Goal: Task Accomplishment & Management: Use online tool/utility

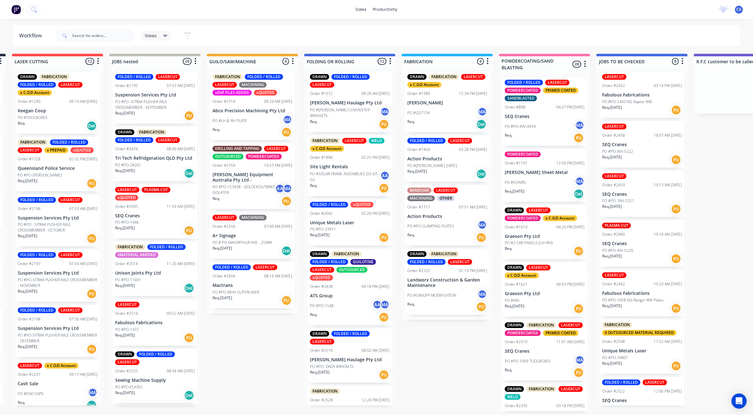
scroll to position [40, 0]
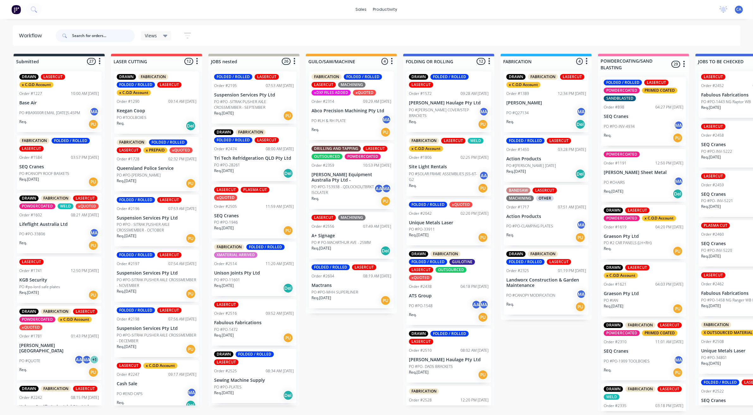
click at [96, 35] on input "text" at bounding box center [103, 35] width 63 height 13
type input "seq"
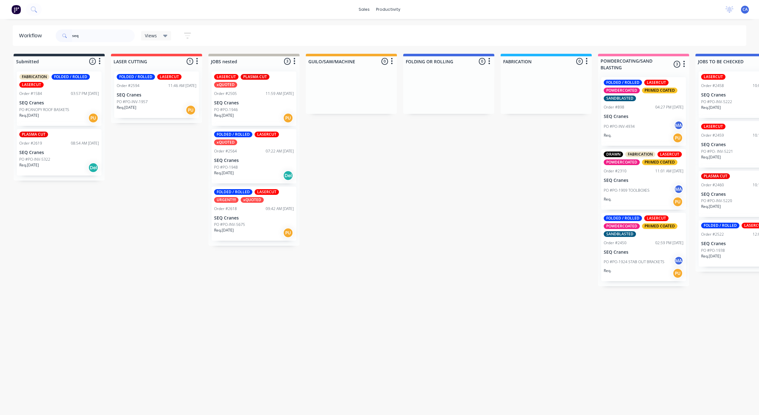
click at [246, 107] on div "PO #PO-1946" at bounding box center [254, 110] width 80 height 6
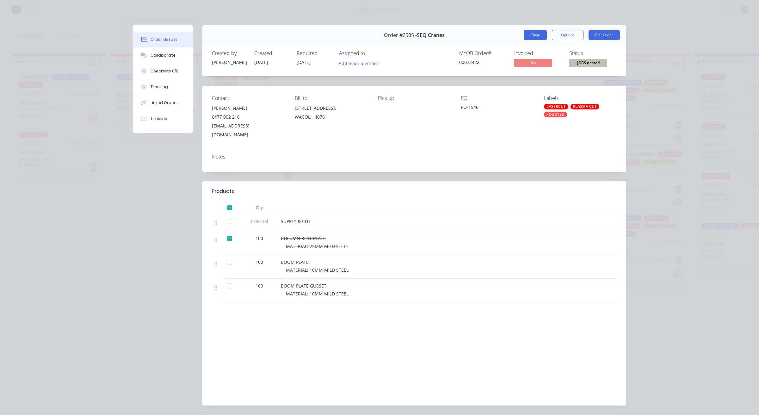
drag, startPoint x: 532, startPoint y: 37, endPoint x: 521, endPoint y: 37, distance: 10.8
click at [531, 37] on button "Close" at bounding box center [535, 35] width 23 height 10
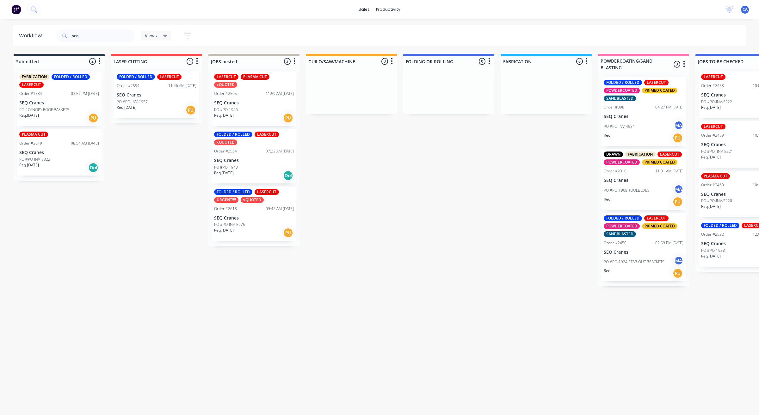
click at [247, 158] on p "SEQ Cranes" at bounding box center [254, 160] width 80 height 5
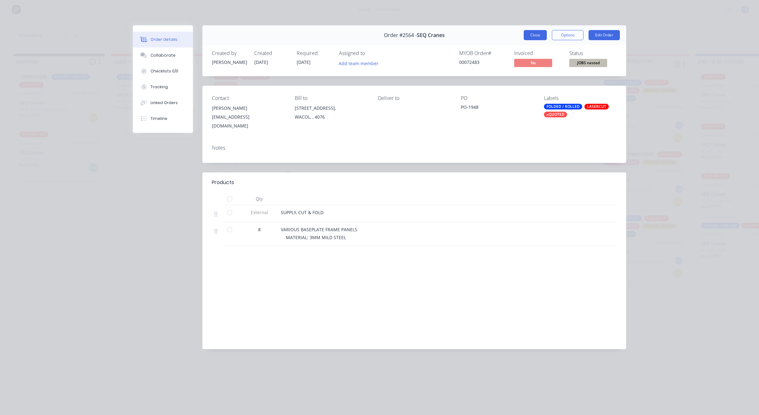
click at [529, 35] on button "Close" at bounding box center [535, 35] width 23 height 10
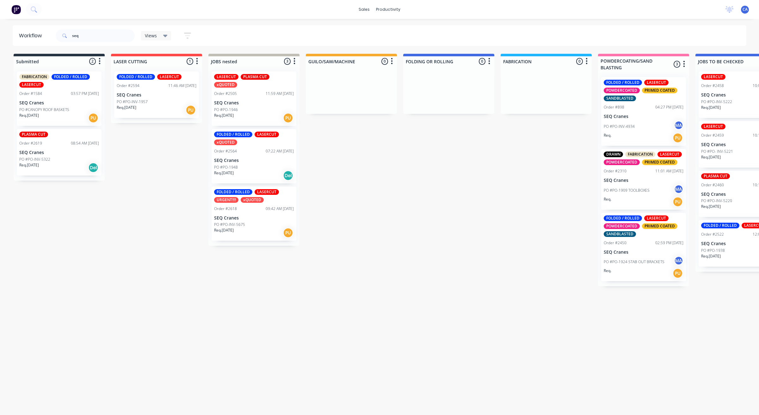
click at [249, 222] on div "PO #PO-INV-5675" at bounding box center [254, 225] width 80 height 6
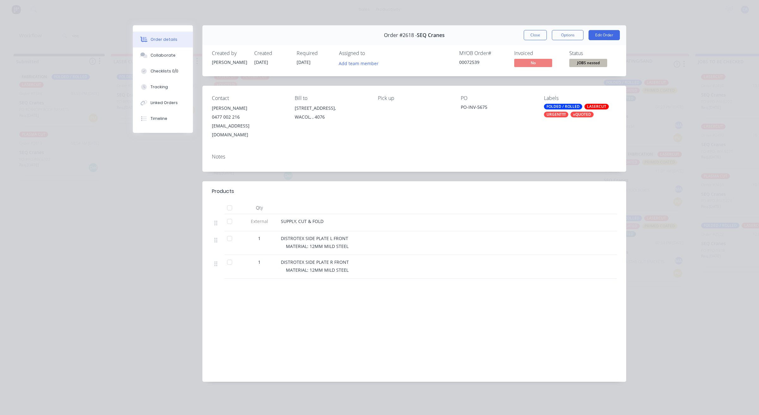
drag, startPoint x: 532, startPoint y: 37, endPoint x: 459, endPoint y: 47, distance: 73.1
click at [532, 37] on button "Close" at bounding box center [535, 35] width 23 height 10
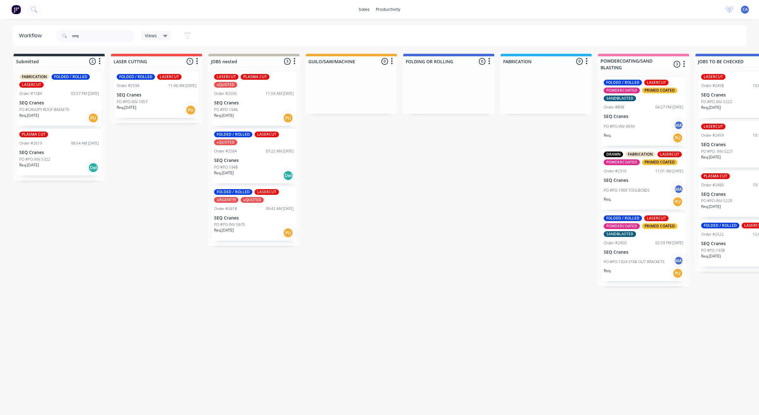
click at [140, 106] on div "Req. [DATE] PU" at bounding box center [157, 110] width 80 height 11
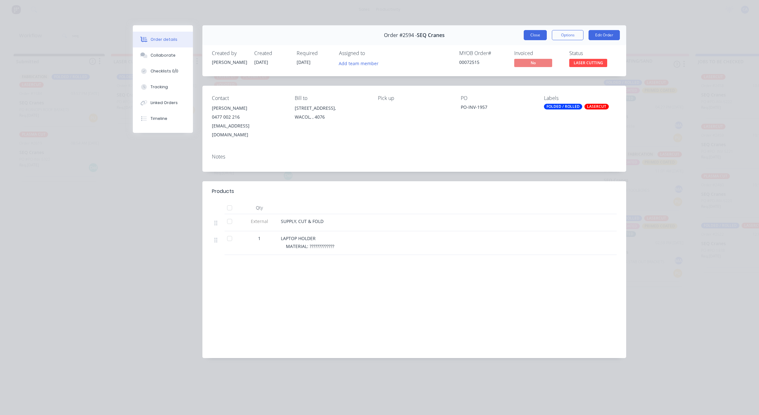
click at [543, 36] on button "Close" at bounding box center [535, 35] width 23 height 10
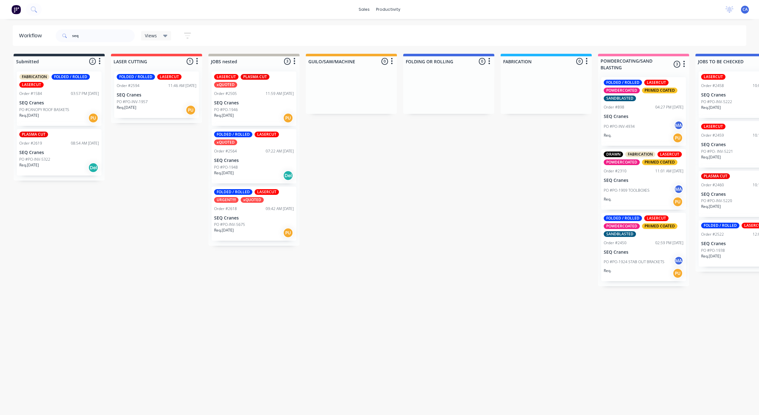
click at [39, 113] on p "Req. [DATE]" at bounding box center [29, 116] width 20 height 6
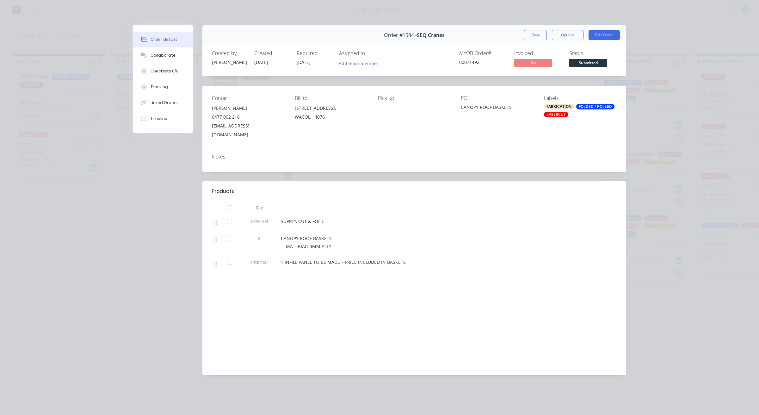
click at [537, 40] on div "Order #1584 - SEQ Cranes Close Options Edit Order" at bounding box center [414, 35] width 424 height 20
click at [534, 33] on button "Close" at bounding box center [535, 35] width 23 height 10
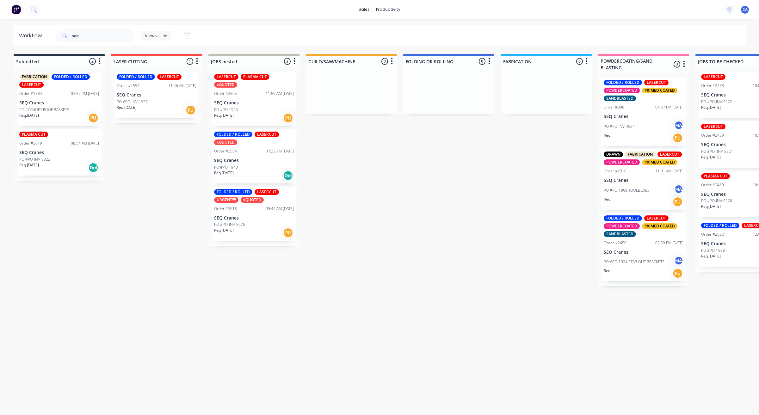
click at [65, 113] on div "Req. [DATE] PU" at bounding box center [59, 118] width 80 height 11
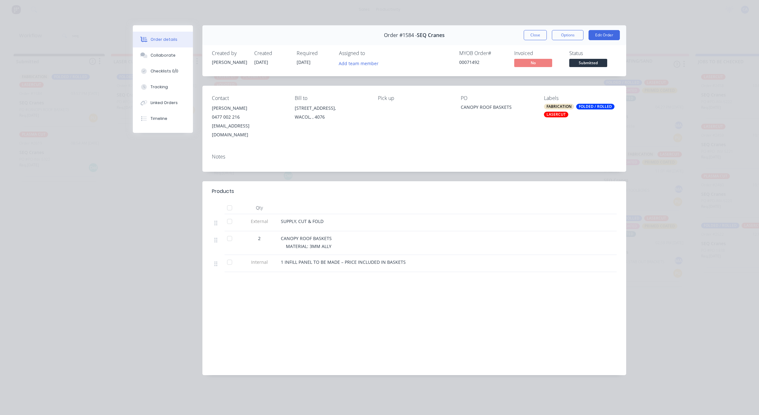
click at [538, 38] on button "Close" at bounding box center [535, 35] width 23 height 10
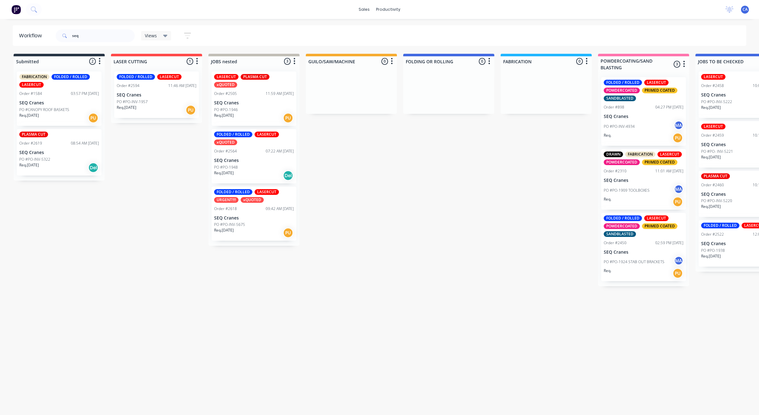
click at [146, 101] on p "PO #PO-INV-1957" at bounding box center [132, 102] width 31 height 6
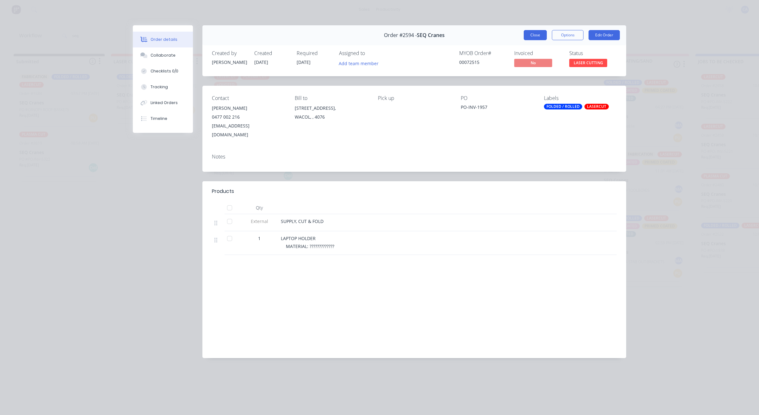
click at [539, 37] on button "Close" at bounding box center [535, 35] width 23 height 10
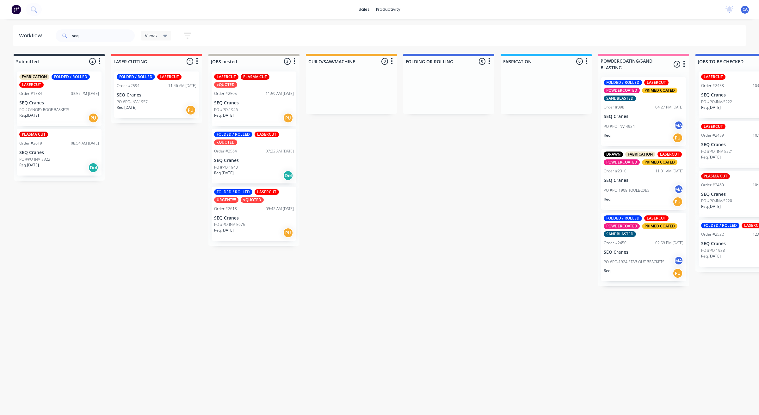
click at [245, 165] on div "PO #PO-1948" at bounding box center [254, 168] width 80 height 6
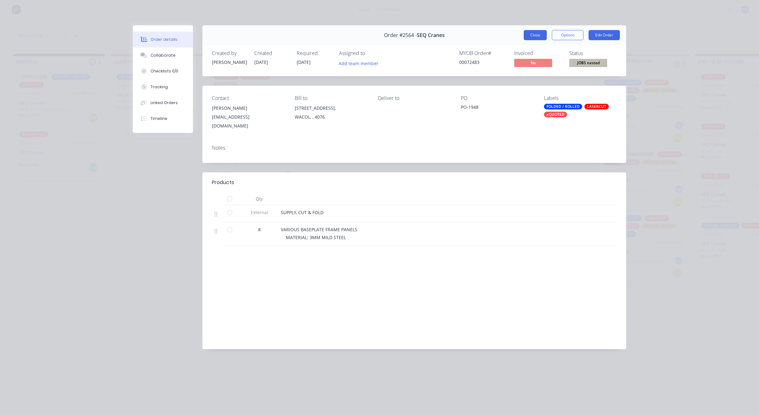
click at [543, 36] on button "Close" at bounding box center [535, 35] width 23 height 10
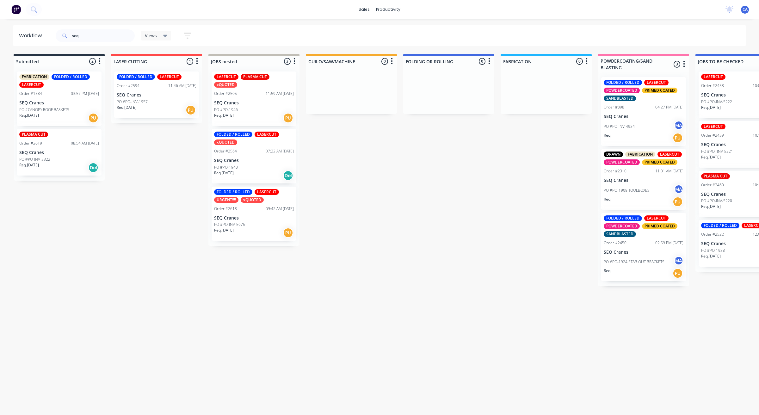
click at [256, 222] on div "PO #PO-INV-5675" at bounding box center [254, 225] width 80 height 6
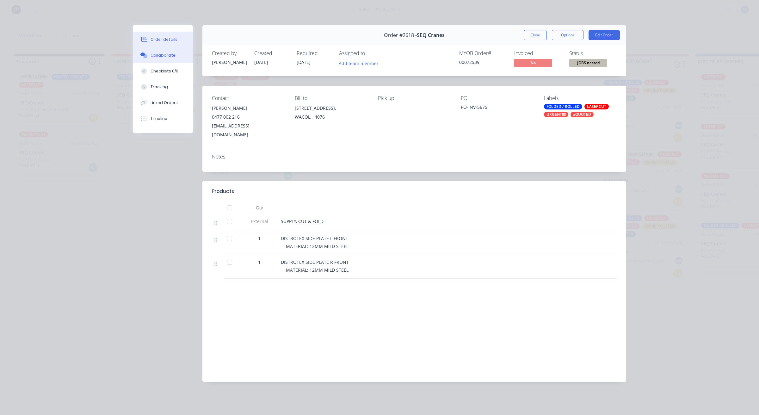
click at [176, 54] on button "Collaborate" at bounding box center [163, 55] width 60 height 16
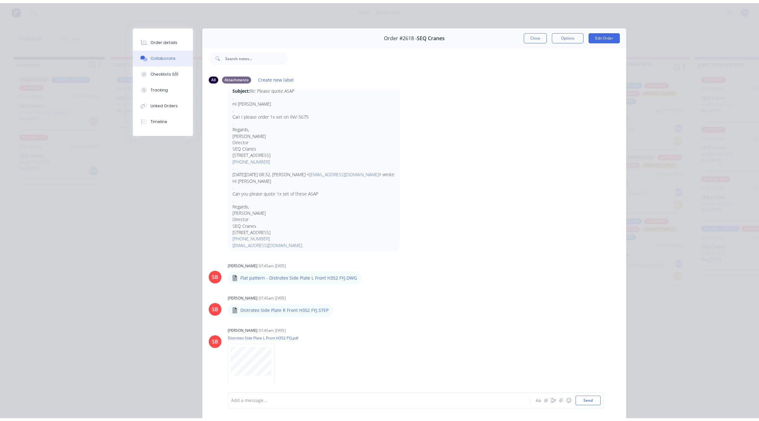
scroll to position [40, 0]
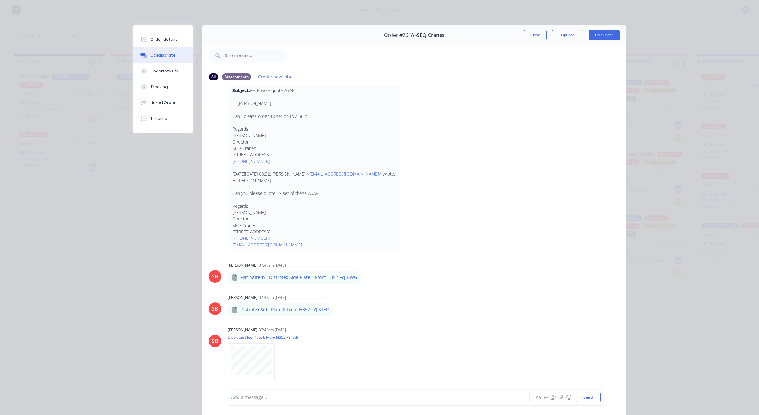
drag, startPoint x: 175, startPoint y: 86, endPoint x: 198, endPoint y: 79, distance: 24.2
click at [176, 85] on button "Tracking" at bounding box center [163, 87] width 60 height 16
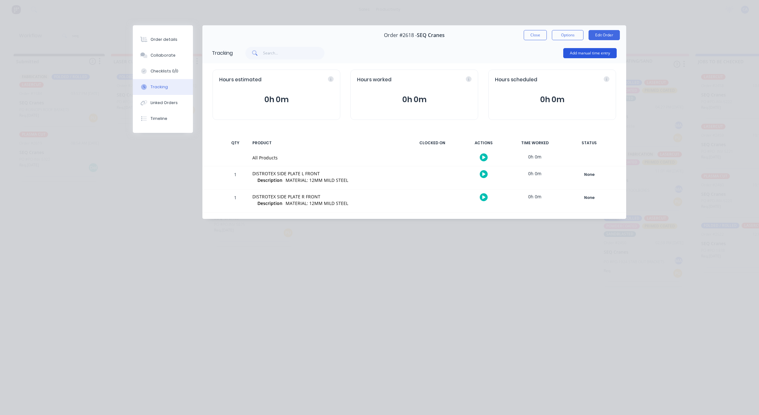
click at [581, 56] on button "Add manual time entry" at bounding box center [589, 53] width 53 height 10
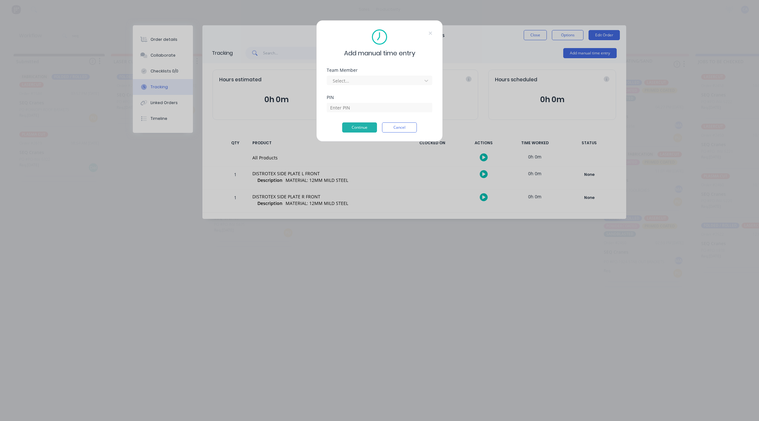
click at [353, 88] on div "Team Member Select..." at bounding box center [380, 81] width 106 height 27
click at [356, 83] on div at bounding box center [375, 81] width 87 height 8
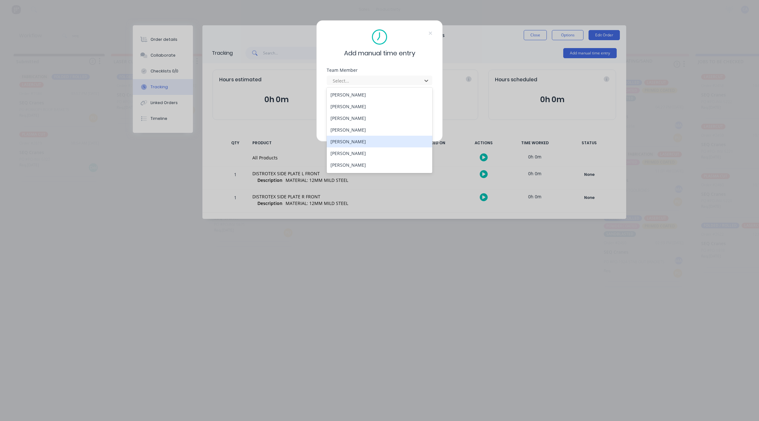
click at [349, 138] on div "[PERSON_NAME]" at bounding box center [380, 142] width 106 height 12
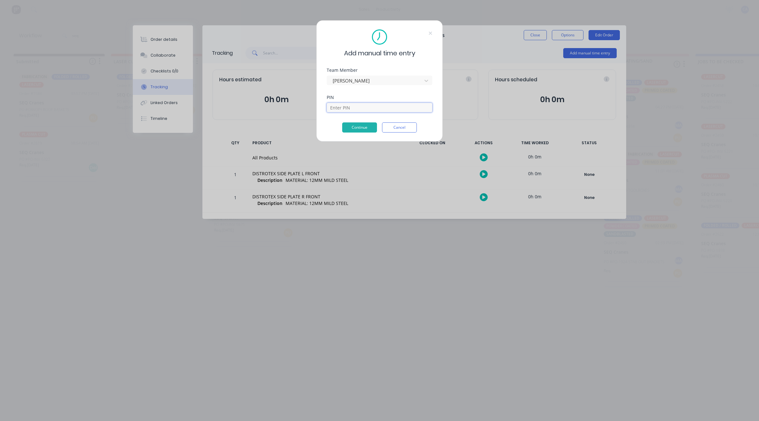
click at [353, 109] on input at bounding box center [380, 107] width 106 height 9
type input "3699"
click at [357, 126] on button "Continue" at bounding box center [359, 127] width 35 height 10
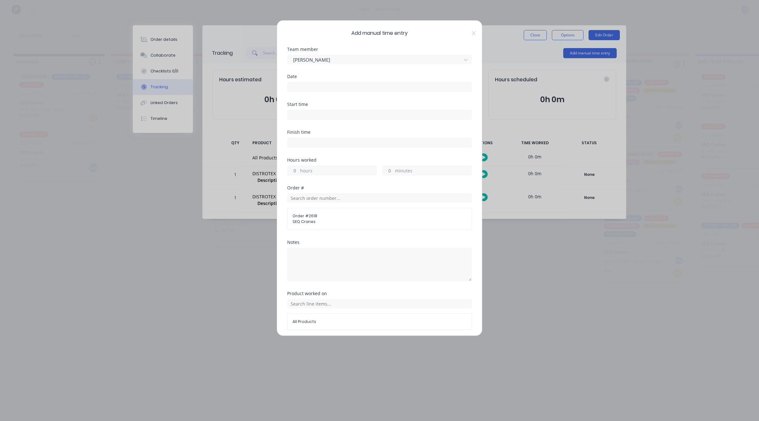
click at [308, 79] on div "Date" at bounding box center [379, 83] width 185 height 18
click at [310, 88] on input at bounding box center [380, 86] width 184 height 9
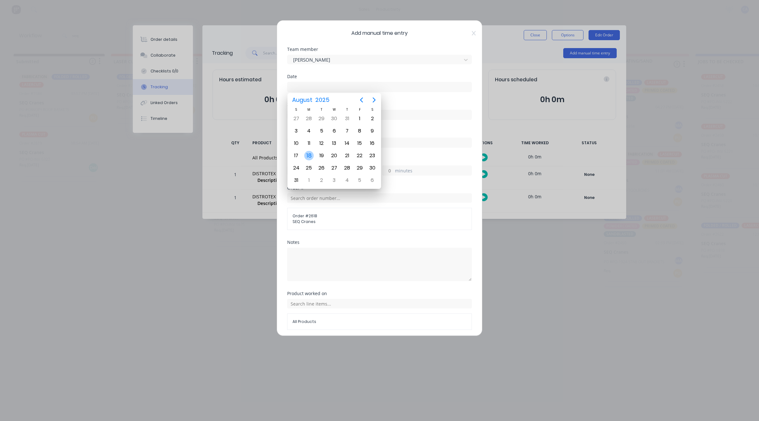
click at [312, 154] on div "18" at bounding box center [308, 155] width 9 height 9
type input "[DATE]"
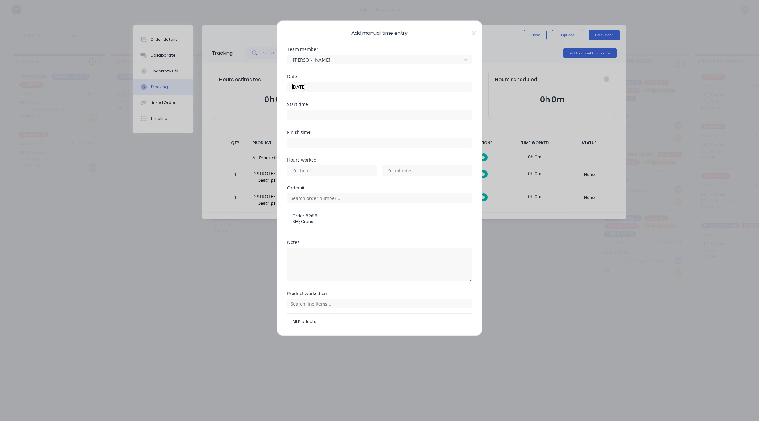
click at [388, 169] on input "minutes" at bounding box center [387, 170] width 11 height 9
type input "30"
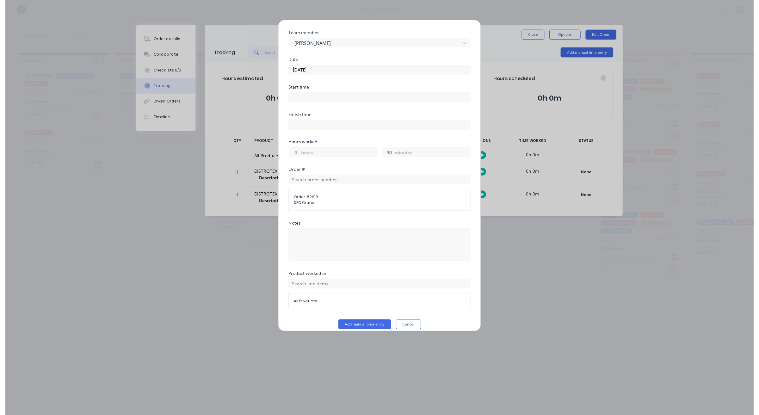
scroll to position [24, 0]
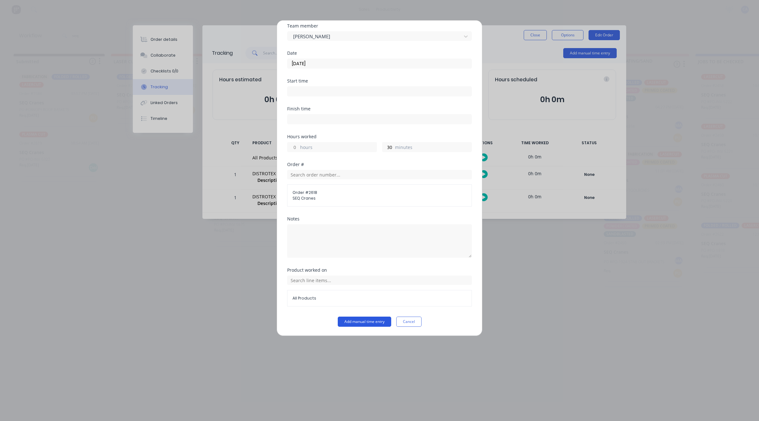
click at [379, 319] on button "Add manual time entry" at bounding box center [364, 322] width 53 height 10
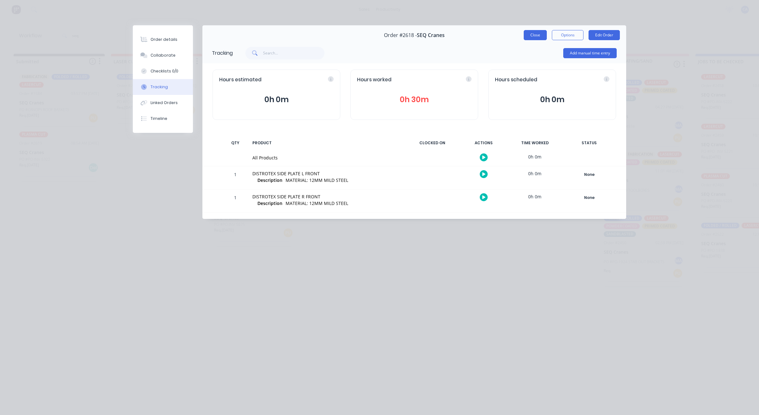
click at [537, 34] on button "Close" at bounding box center [535, 35] width 23 height 10
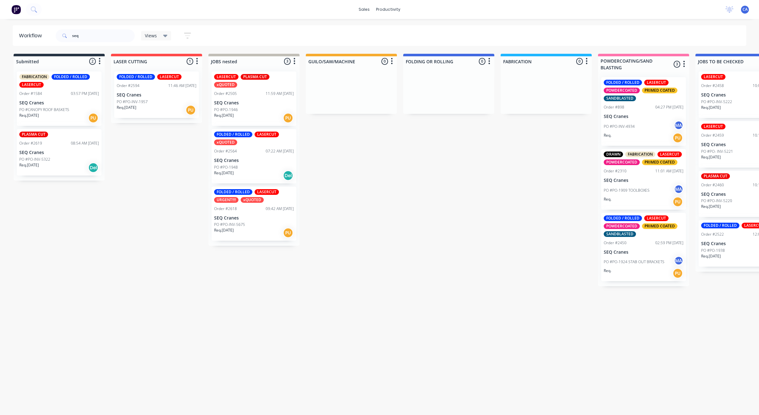
click at [239, 215] on p "SEQ Cranes" at bounding box center [254, 217] width 80 height 5
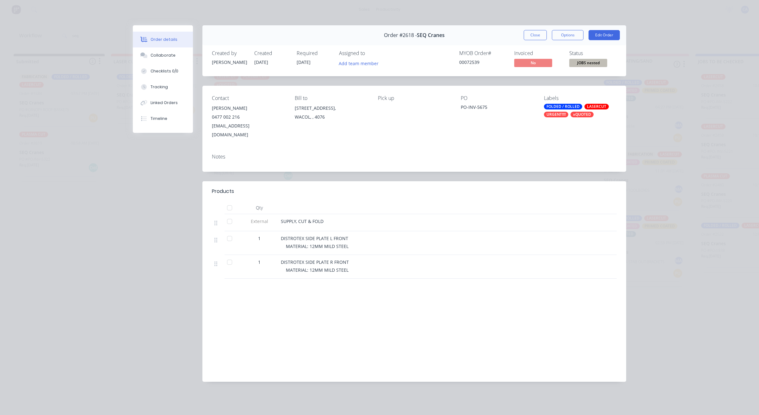
click at [538, 40] on div "Order #2618 - SEQ Cranes Close Options Edit Order" at bounding box center [414, 35] width 424 height 20
drag, startPoint x: 535, startPoint y: 34, endPoint x: 509, endPoint y: 49, distance: 30.3
click at [535, 34] on button "Close" at bounding box center [535, 35] width 23 height 10
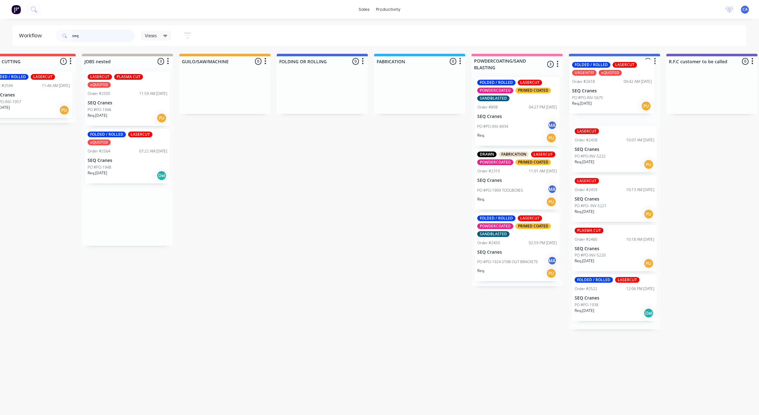
scroll to position [0, 130]
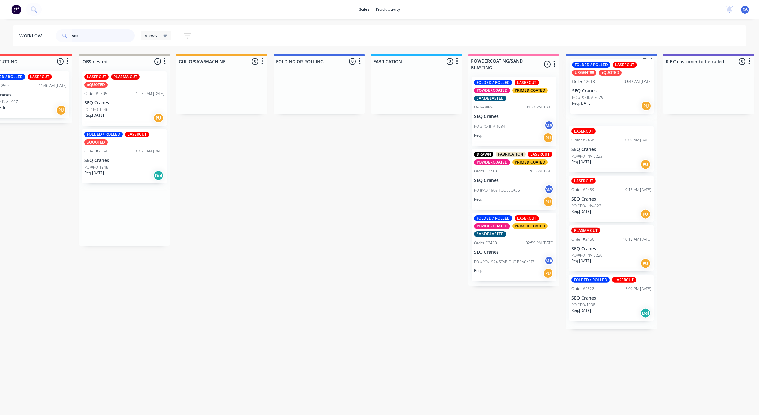
drag, startPoint x: 257, startPoint y: 214, endPoint x: 593, endPoint y: 99, distance: 355.4
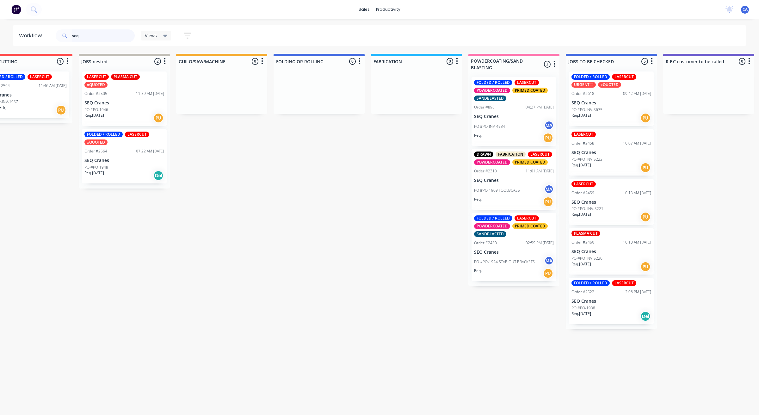
drag, startPoint x: 53, startPoint y: 36, endPoint x: 2, endPoint y: 49, distance: 52.6
click at [0, 51] on div "Workflow seq Views Save new view None (Default) edit Show/Hide statuses Show li…" at bounding box center [249, 213] width 759 height 377
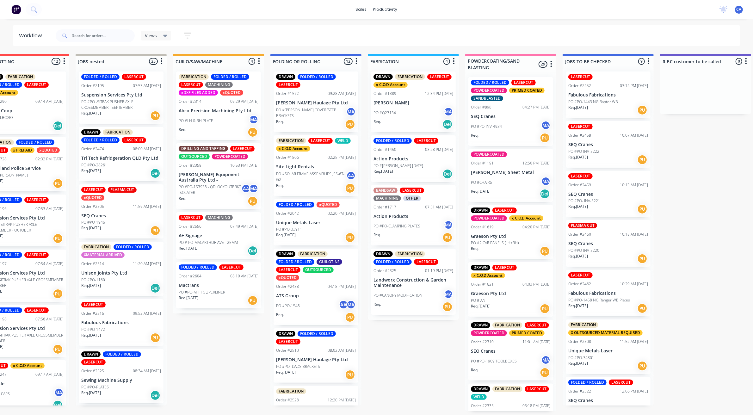
scroll to position [0, 158]
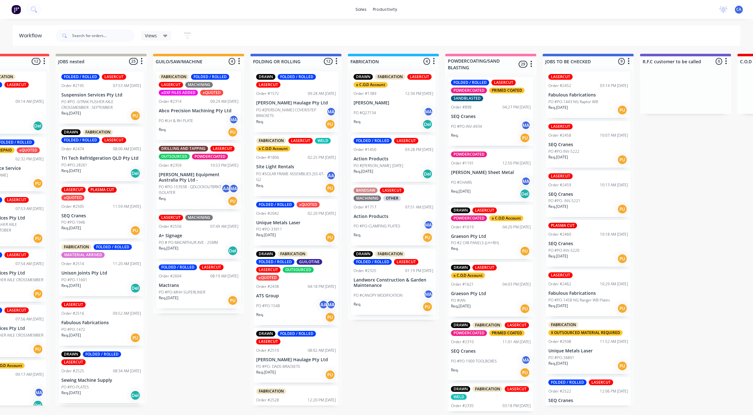
drag, startPoint x: 552, startPoint y: 314, endPoint x: 578, endPoint y: 278, distance: 43.5
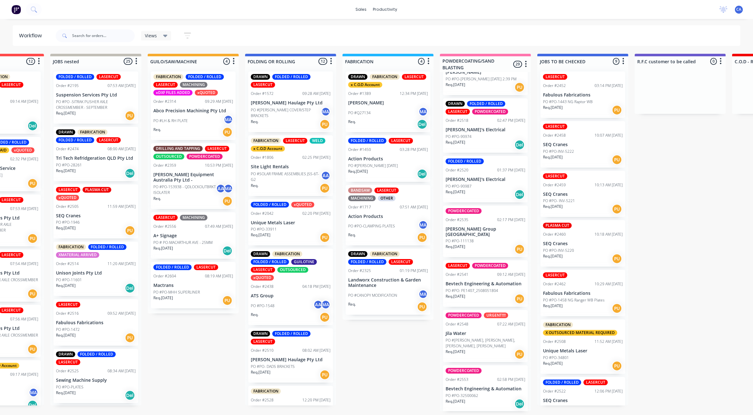
scroll to position [800, 0]
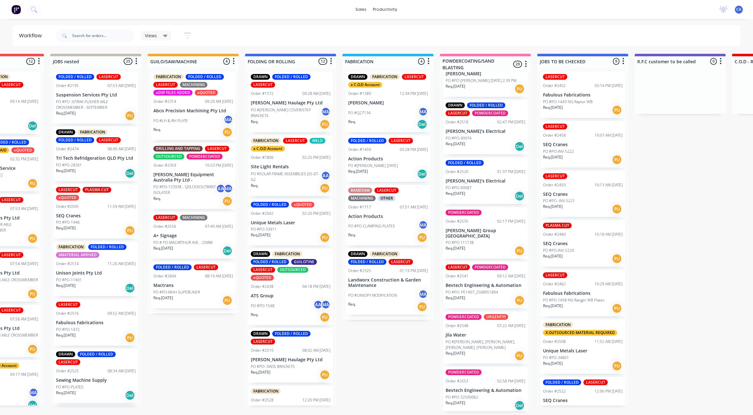
click at [482, 228] on div "POWDERCOATED Order #2535 02:17 PM [DATE] [PERSON_NAME] Group [GEOGRAPHIC_DATA] …" at bounding box center [485, 233] width 85 height 52
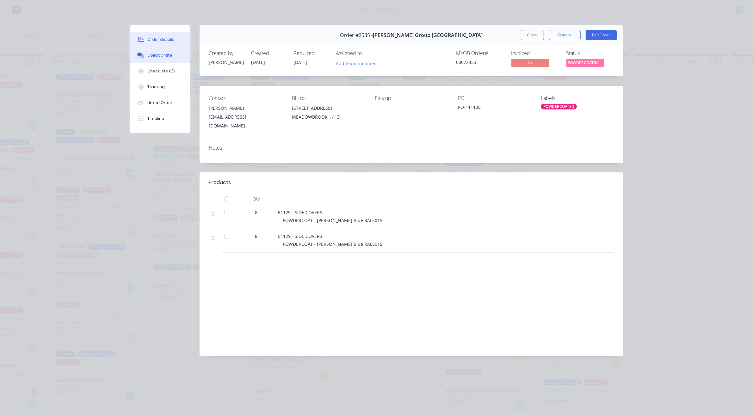
click at [179, 56] on button "Collaborate" at bounding box center [160, 55] width 60 height 16
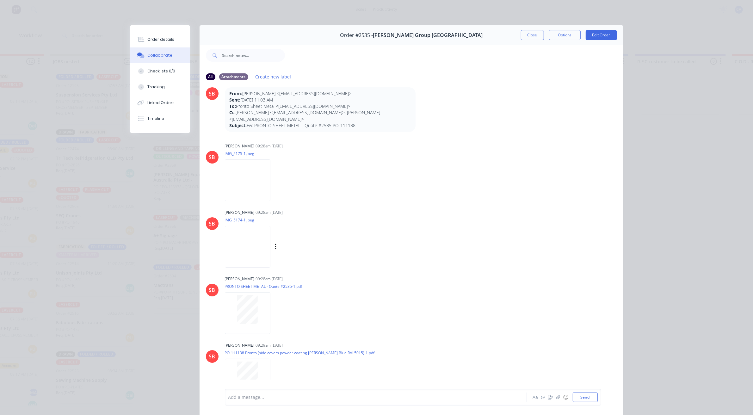
scroll to position [26, 0]
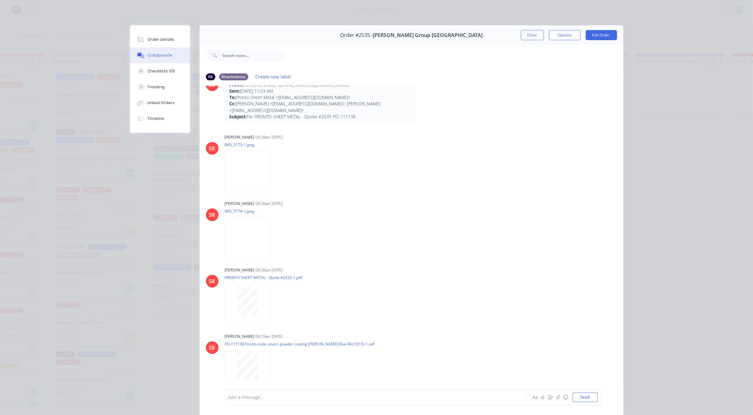
drag, startPoint x: 534, startPoint y: 34, endPoint x: 478, endPoint y: 79, distance: 71.7
click at [533, 34] on button "Close" at bounding box center [532, 35] width 23 height 10
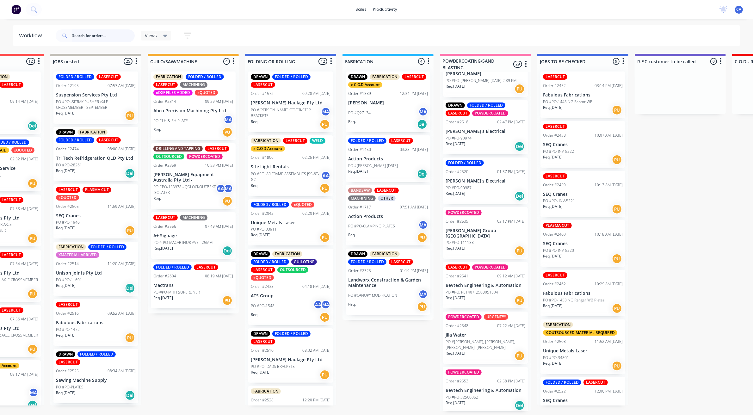
click at [100, 37] on input "text" at bounding box center [103, 35] width 63 height 13
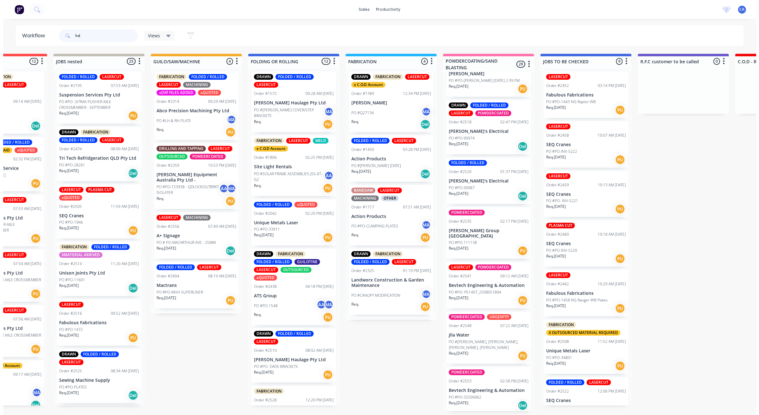
scroll to position [0, 0]
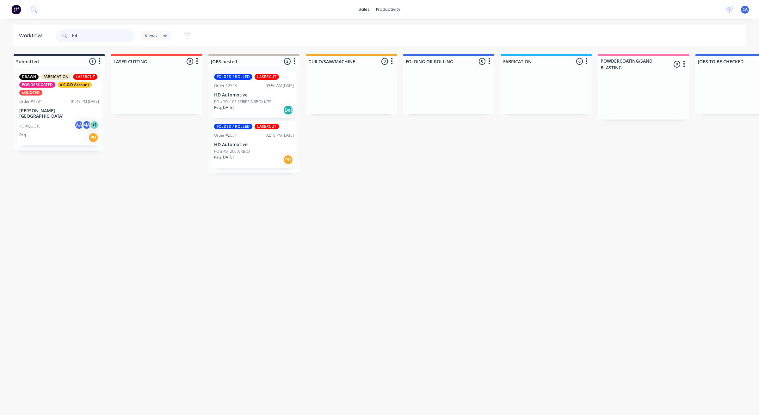
type input "hd"
click at [248, 84] on div "Order #2543 09:56 AM [DATE]" at bounding box center [254, 86] width 80 height 6
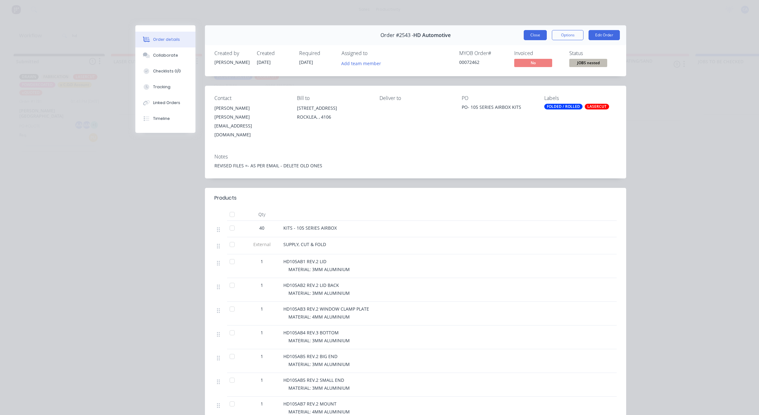
click at [535, 37] on button "Close" at bounding box center [535, 35] width 23 height 10
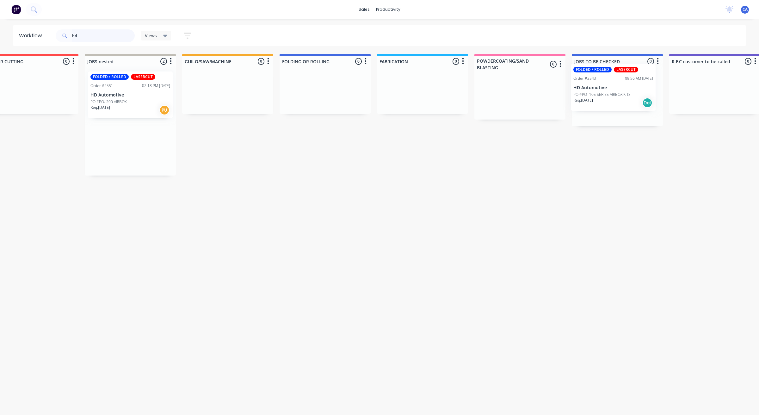
scroll to position [0, 129]
drag, startPoint x: 233, startPoint y: 97, endPoint x: 595, endPoint y: 89, distance: 362.3
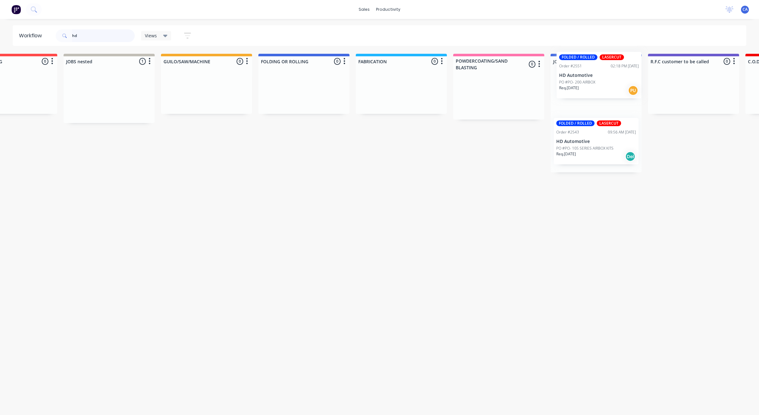
drag, startPoint x: 115, startPoint y: 96, endPoint x: 593, endPoint y: 83, distance: 479.1
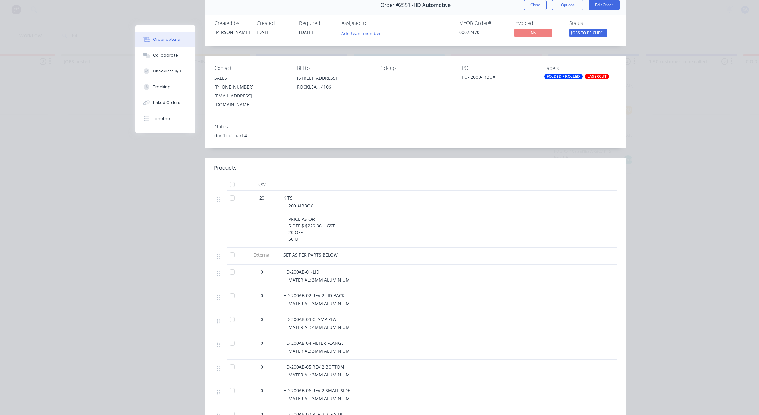
scroll to position [0, 0]
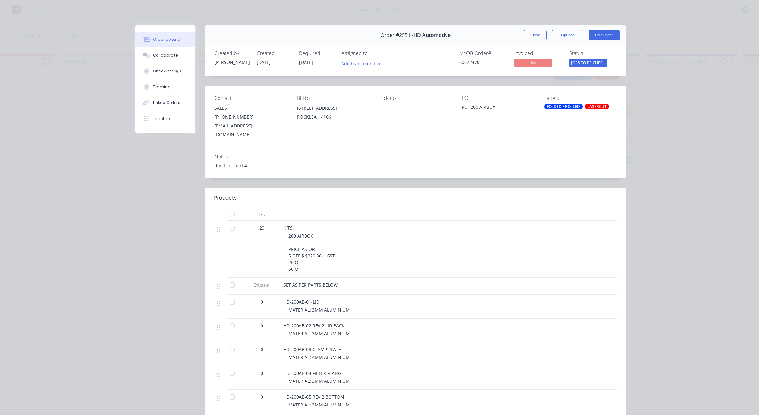
click at [531, 35] on button "Close" at bounding box center [535, 35] width 23 height 10
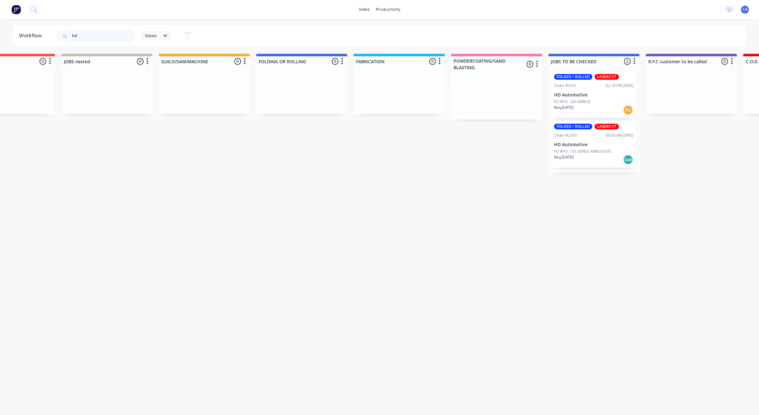
drag, startPoint x: 90, startPoint y: 35, endPoint x: 0, endPoint y: 29, distance: 89.8
click at [0, 32] on div "Workflow hd Views Save new view None (Default) edit Show/Hide statuses Show lin…" at bounding box center [379, 35] width 759 height 21
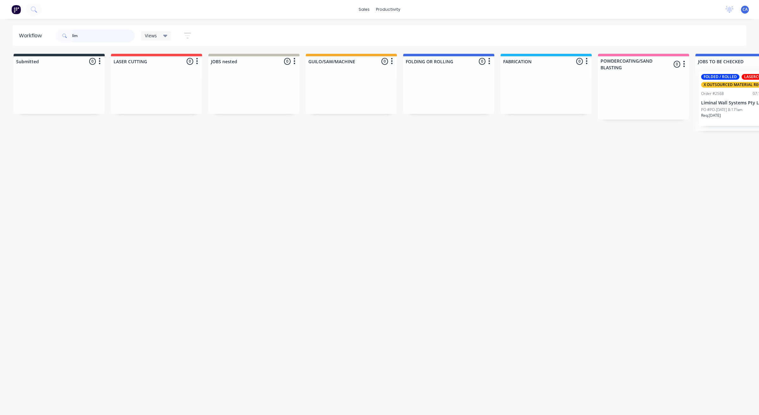
type input "lim"
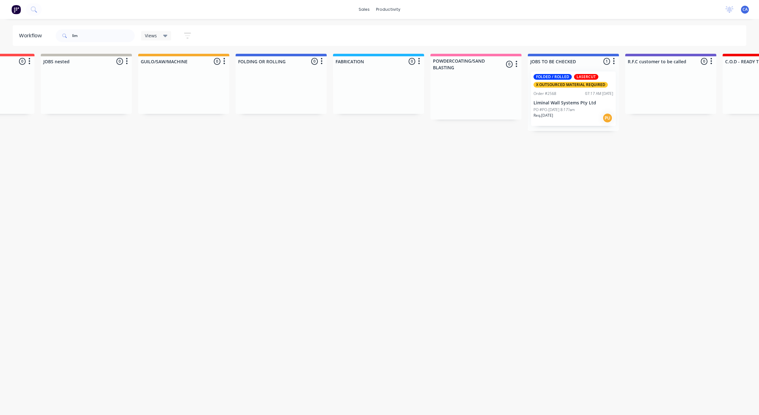
drag, startPoint x: 733, startPoint y: 267, endPoint x: 759, endPoint y: 266, distance: 26.0
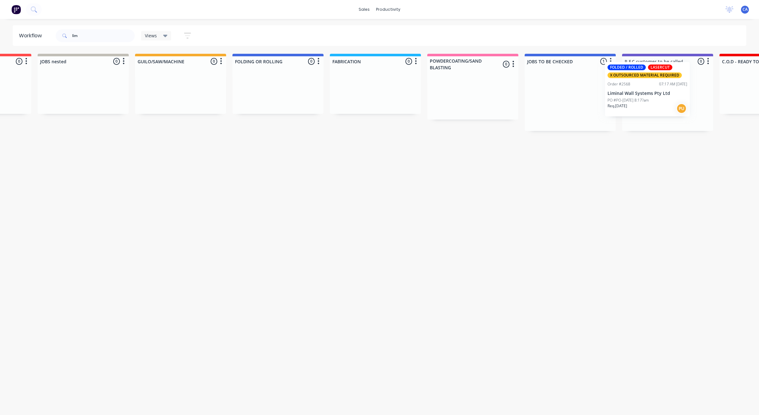
scroll to position [0, 172]
drag, startPoint x: 665, startPoint y: 105, endPoint x: 668, endPoint y: 103, distance: 3.3
click at [668, 103] on div "Submitted 0 Sort By Created date Required date Order number Customer name Most …" at bounding box center [763, 92] width 1881 height 77
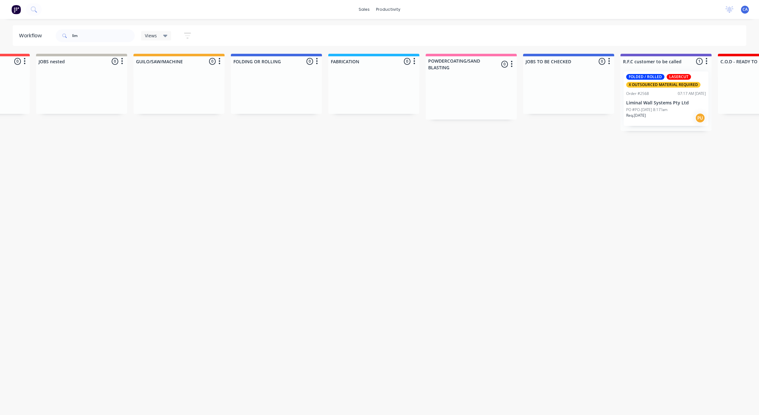
click at [657, 105] on div "FOLDED / ROLLED LASERCUT X OUTSOURCED MATERIAL REQUIRED Order #2568 07:17 AM [D…" at bounding box center [666, 98] width 85 height 54
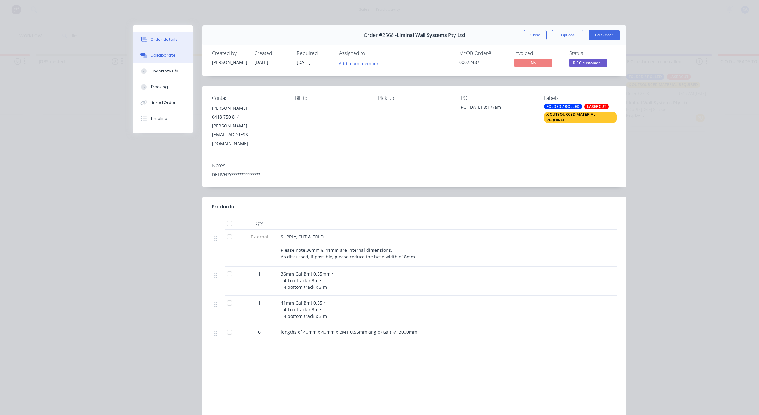
click at [176, 52] on button "Collaborate" at bounding box center [163, 55] width 60 height 16
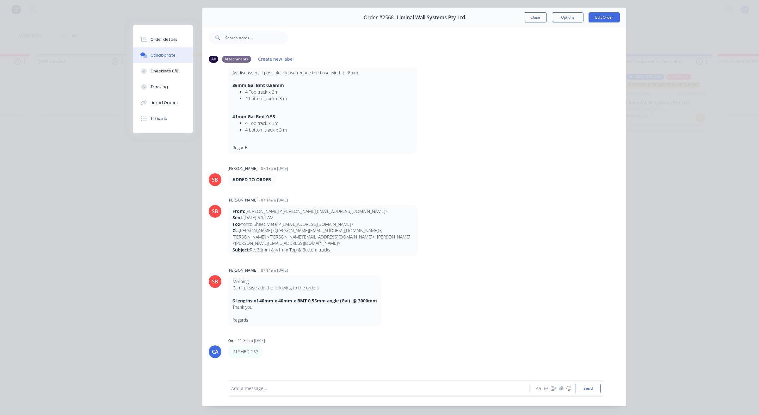
scroll to position [35, 0]
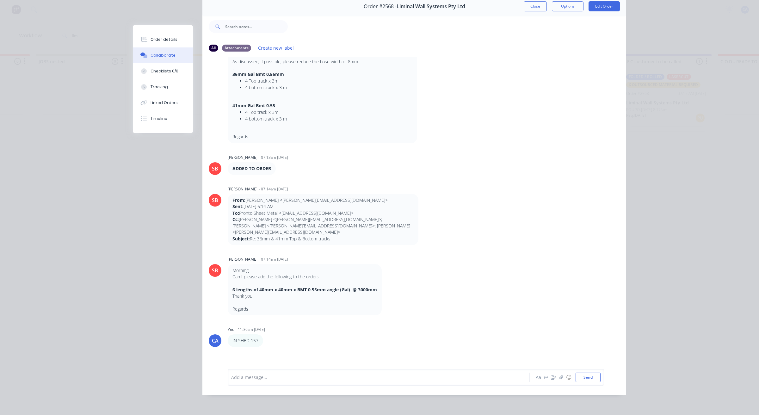
click at [263, 377] on div at bounding box center [370, 377] width 277 height 7
click at [551, 377] on icon "button" at bounding box center [553, 377] width 5 height 4
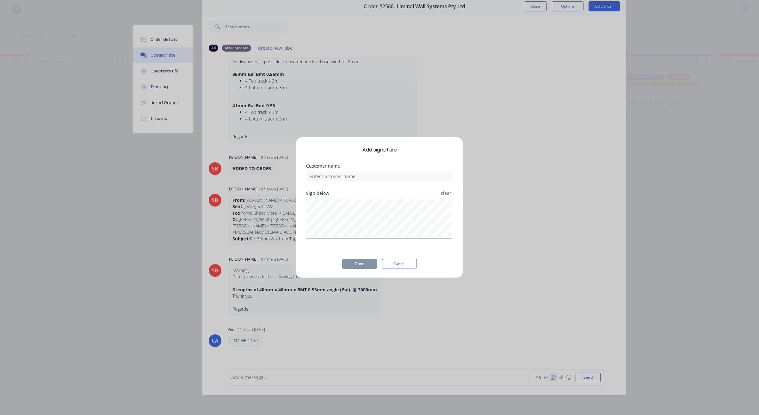
scroll to position [29, 0]
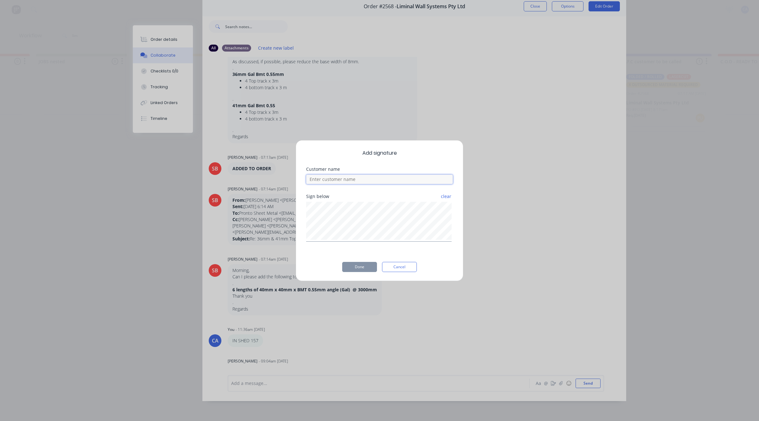
click at [389, 183] on input at bounding box center [379, 179] width 147 height 9
type input "a"
type input "[PERSON_NAME] CHECKED"
click at [357, 268] on button "Done" at bounding box center [359, 267] width 35 height 10
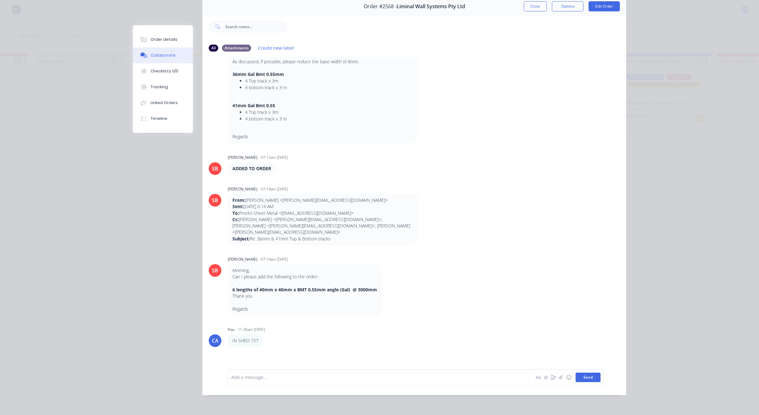
click at [592, 382] on button "Send" at bounding box center [588, 377] width 25 height 9
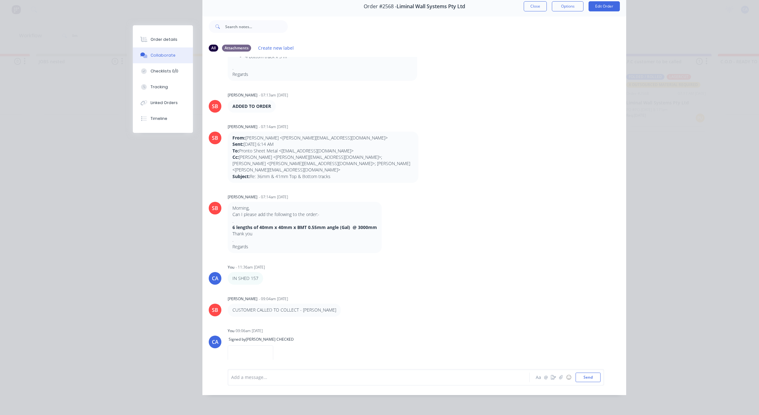
scroll to position [450, 0]
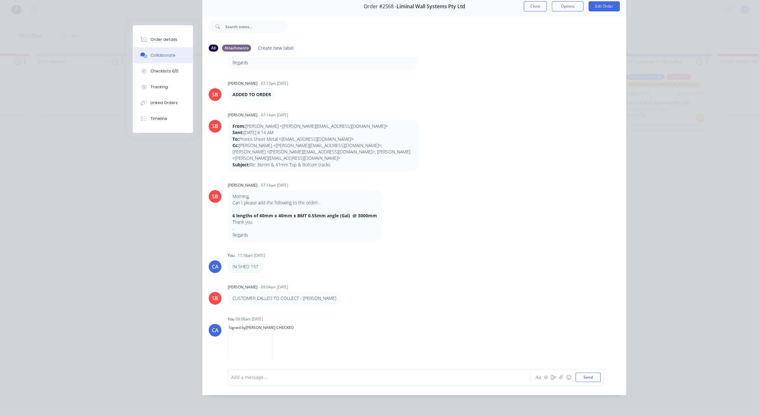
click at [538, 1] on button "Close" at bounding box center [535, 6] width 23 height 10
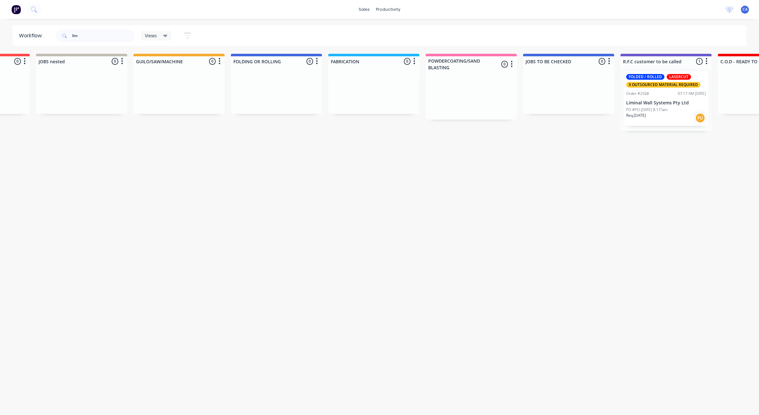
click at [538, 5] on div "sales productivity sales Sales Orders Customers Price Level Manager productivit…" at bounding box center [379, 9] width 759 height 19
drag, startPoint x: 101, startPoint y: 36, endPoint x: 70, endPoint y: 19, distance: 36.1
click at [57, 34] on div "lim" at bounding box center [95, 35] width 79 height 13
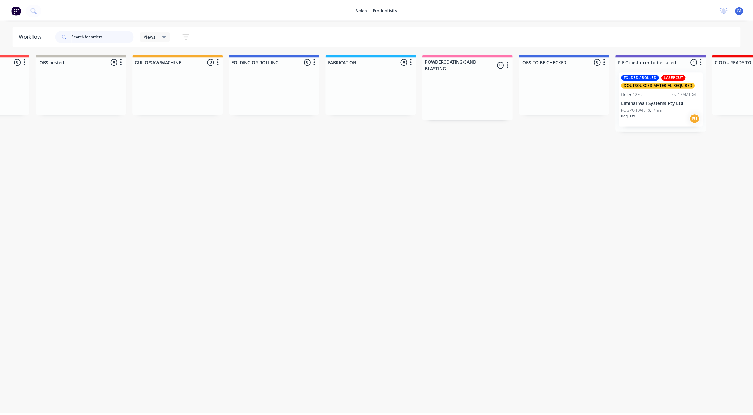
scroll to position [0, 0]
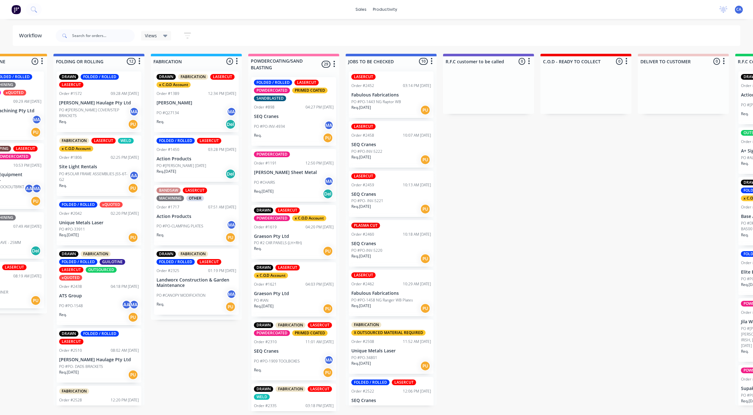
drag, startPoint x: 169, startPoint y: 151, endPoint x: 223, endPoint y: 154, distance: 54.5
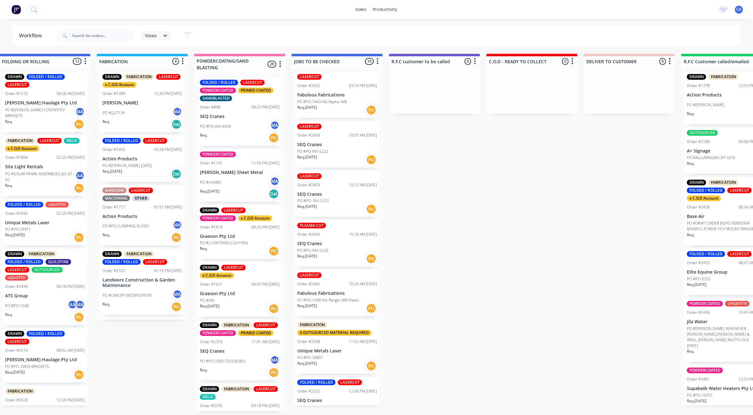
scroll to position [1, 394]
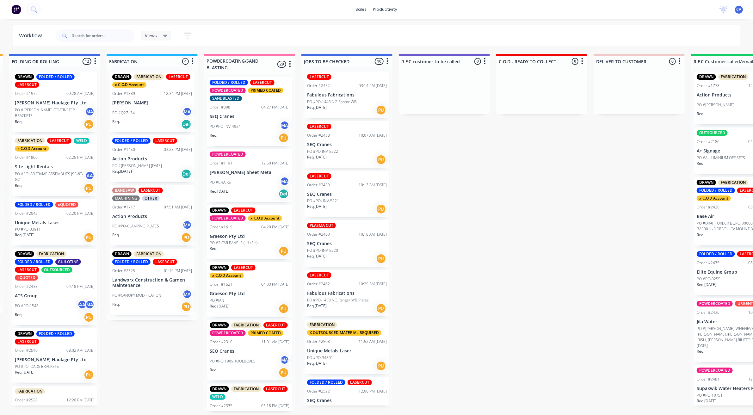
drag, startPoint x: 208, startPoint y: 151, endPoint x: 188, endPoint y: 154, distance: 20.1
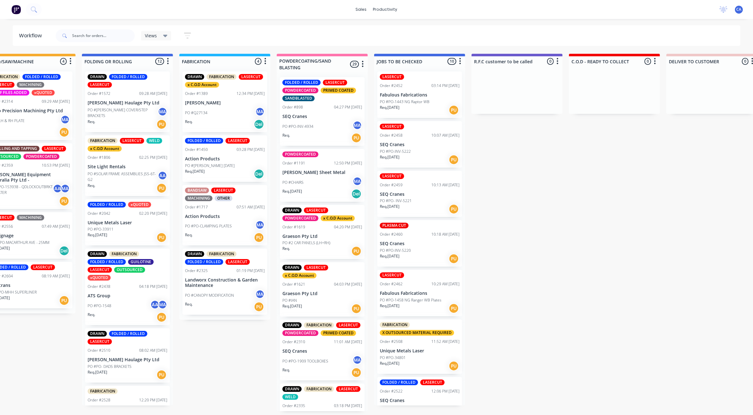
scroll to position [2, 0]
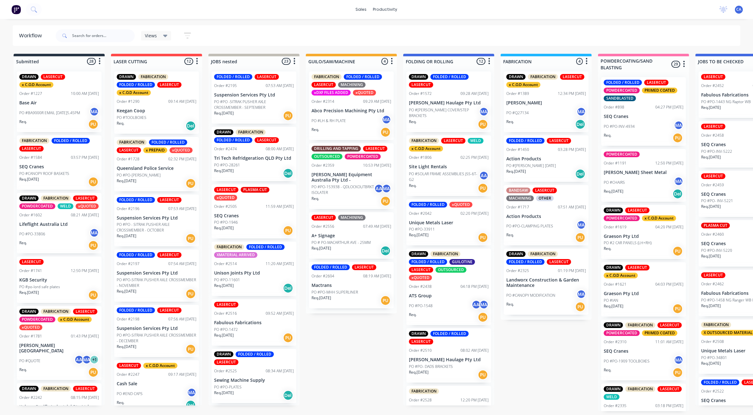
drag, startPoint x: 185, startPoint y: 170, endPoint x: 9, endPoint y: 126, distance: 182.3
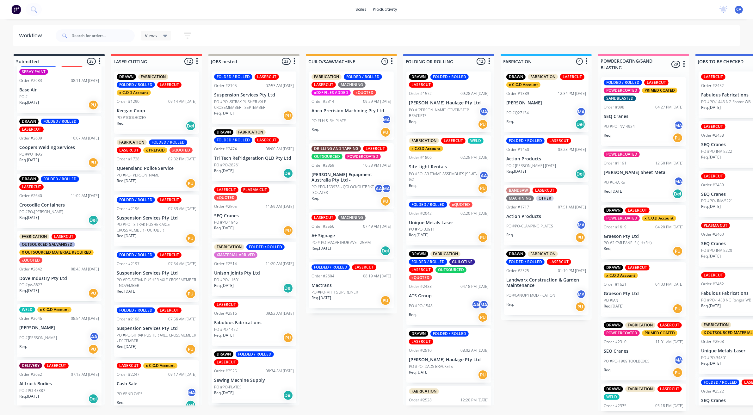
scroll to position [1287, 0]
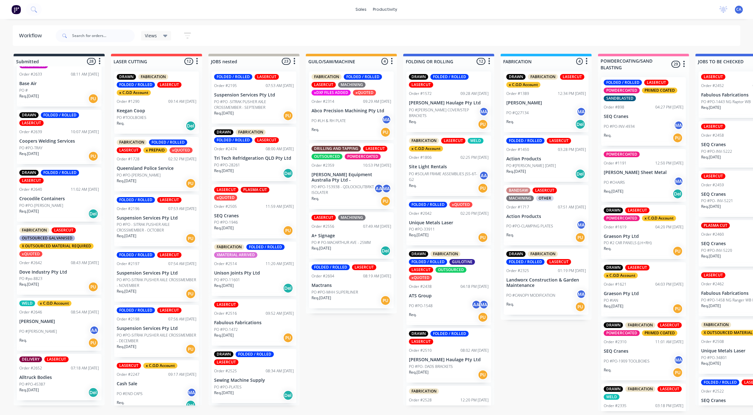
click at [68, 324] on p "[PERSON_NAME]" at bounding box center [59, 321] width 80 height 5
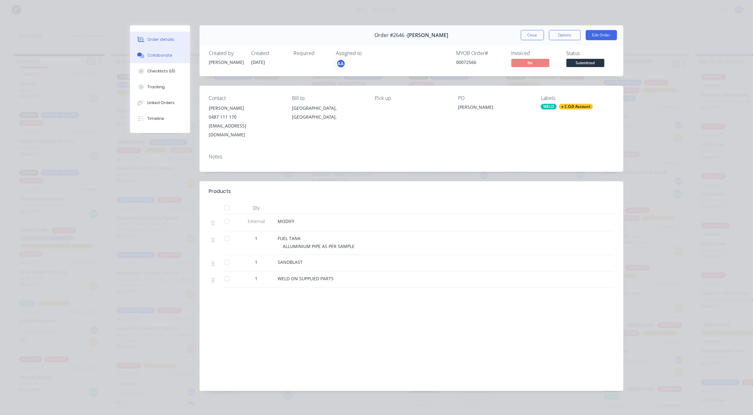
click at [160, 60] on button "Collaborate" at bounding box center [160, 55] width 60 height 16
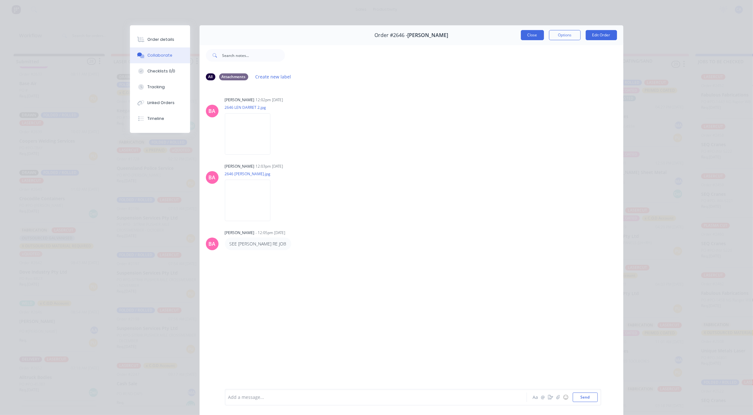
click at [525, 35] on button "Close" at bounding box center [532, 35] width 23 height 10
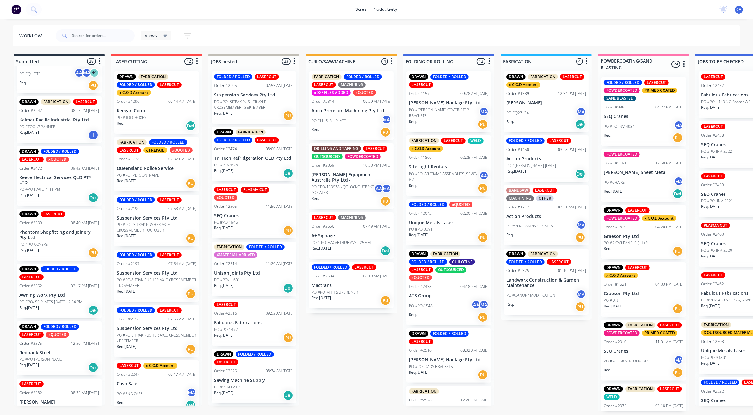
scroll to position [258, 0]
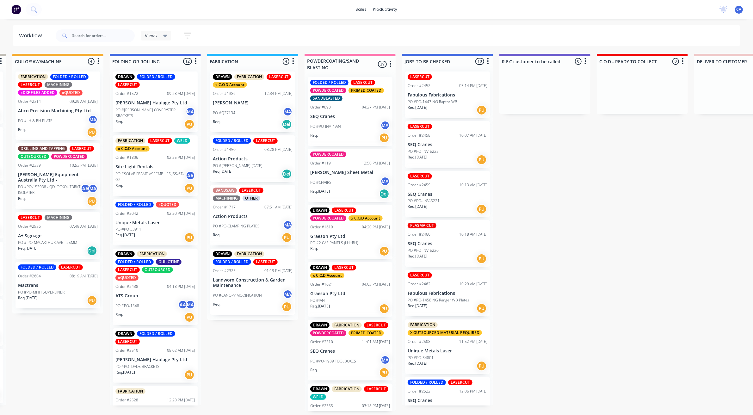
drag, startPoint x: 321, startPoint y: 263, endPoint x: 344, endPoint y: 267, distance: 23.1
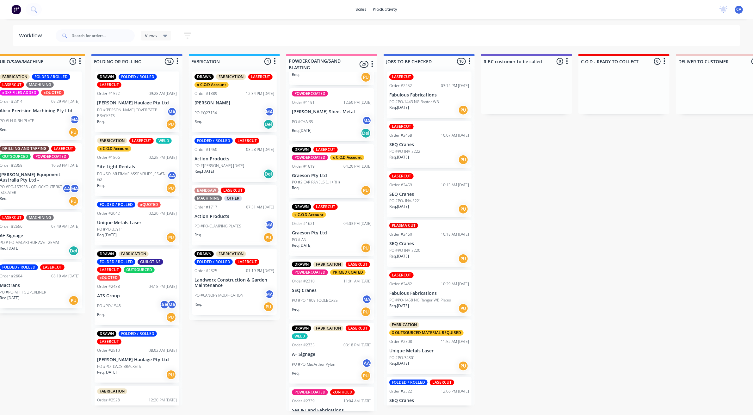
scroll to position [79, 0]
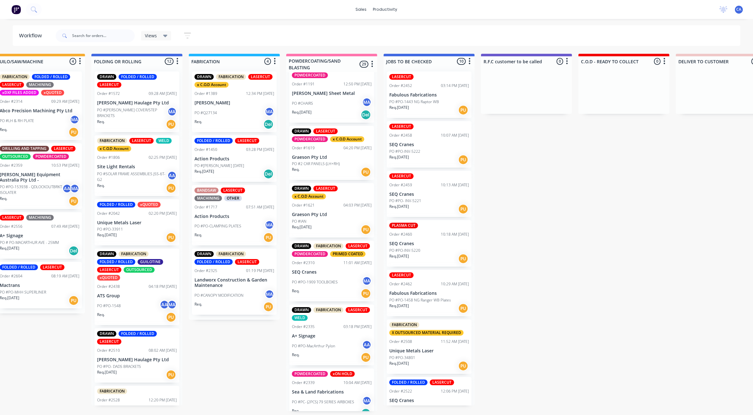
click at [324, 167] on div "Req. PU" at bounding box center [332, 172] width 80 height 11
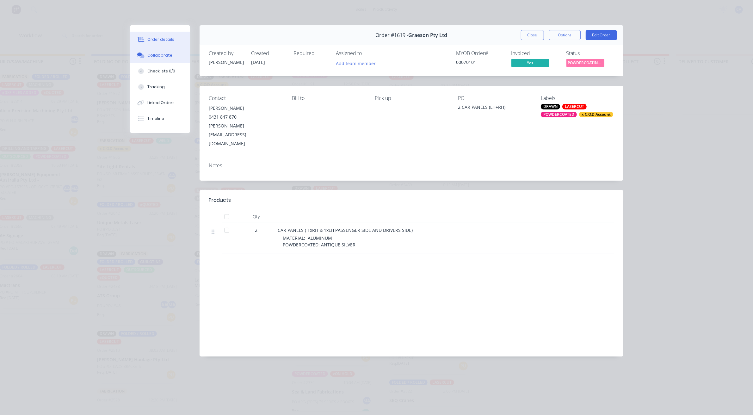
click at [178, 59] on button "Collaborate" at bounding box center [160, 55] width 60 height 16
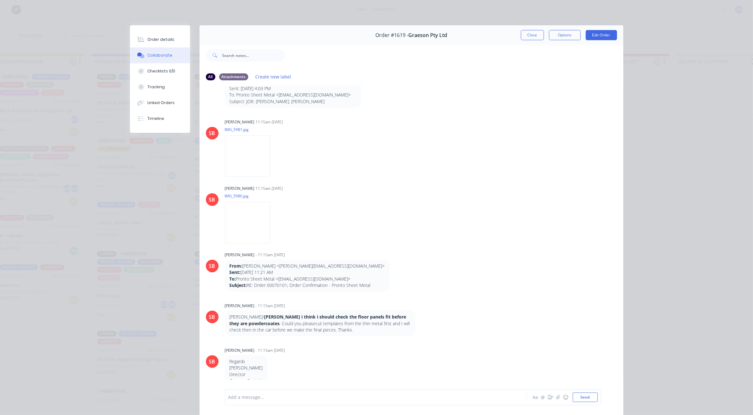
scroll to position [0, 0]
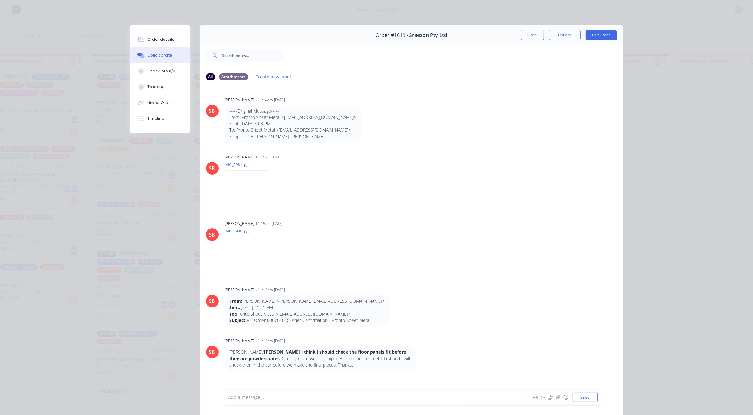
drag, startPoint x: 527, startPoint y: 31, endPoint x: 521, endPoint y: 33, distance: 6.3
click at [526, 31] on button "Close" at bounding box center [532, 35] width 23 height 10
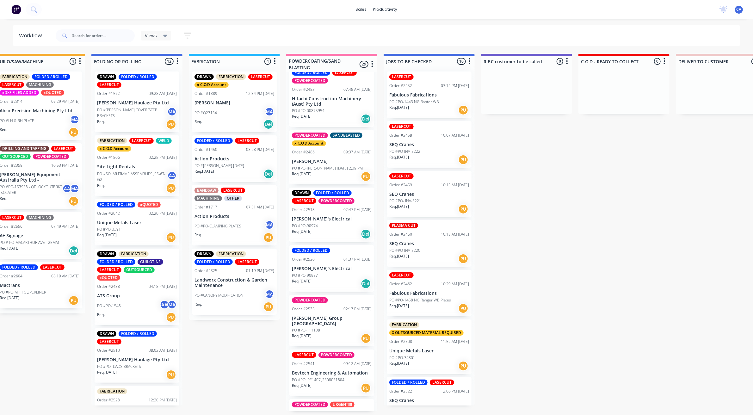
scroll to position [712, 0]
click at [328, 150] on div "Order #2486 09:37 AM [DATE]" at bounding box center [332, 153] width 80 height 6
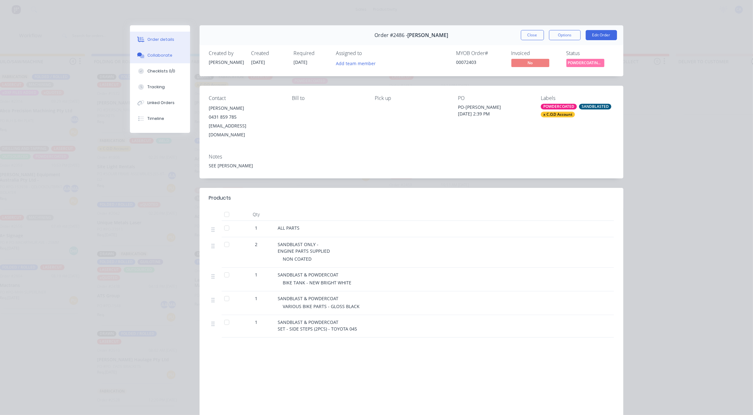
click at [171, 61] on button "Collaborate" at bounding box center [160, 55] width 60 height 16
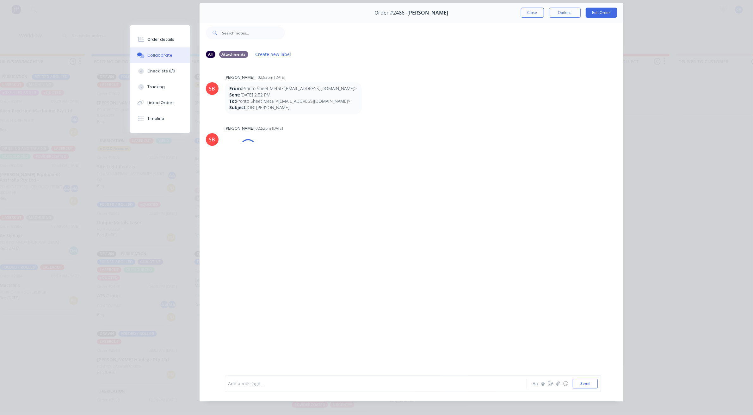
scroll to position [35, 0]
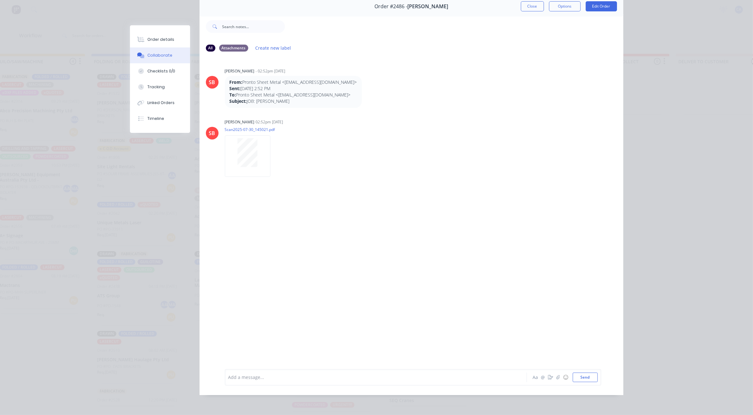
click at [267, 377] on div at bounding box center [367, 377] width 277 height 7
click at [581, 378] on button "Send" at bounding box center [585, 377] width 25 height 9
click at [540, 4] on div "Close Options Edit Order" at bounding box center [569, 6] width 96 height 10
click at [537, 4] on button "Close" at bounding box center [532, 6] width 23 height 10
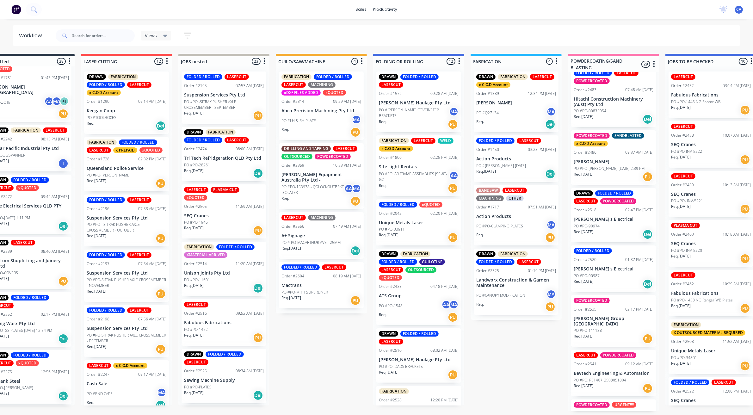
scroll to position [0, 0]
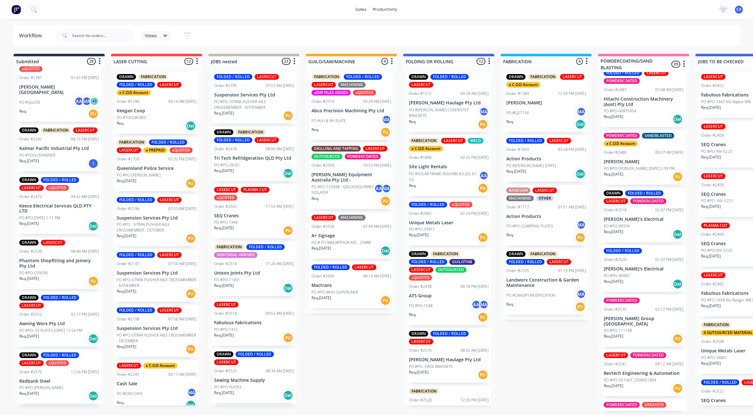
drag, startPoint x: 208, startPoint y: 317, endPoint x: 119, endPoint y: 289, distance: 92.8
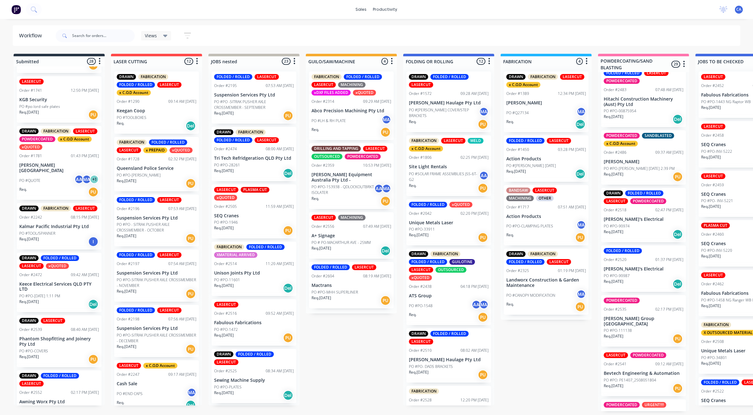
scroll to position [179, 0]
click at [448, 301] on div "PO #PO-1548 AA MA" at bounding box center [449, 306] width 80 height 12
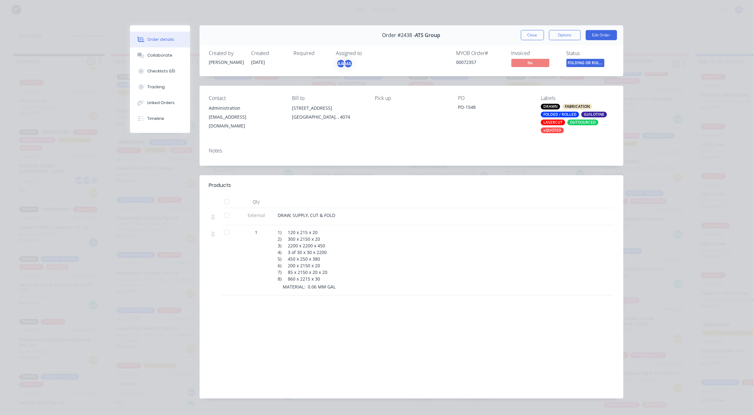
drag, startPoint x: 160, startPoint y: 45, endPoint x: 159, endPoint y: 50, distance: 4.5
click at [159, 45] on button "Order details" at bounding box center [160, 40] width 60 height 16
drag, startPoint x: 160, startPoint y: 50, endPoint x: 161, endPoint y: 66, distance: 16.2
click at [160, 49] on button "Collaborate" at bounding box center [160, 55] width 60 height 16
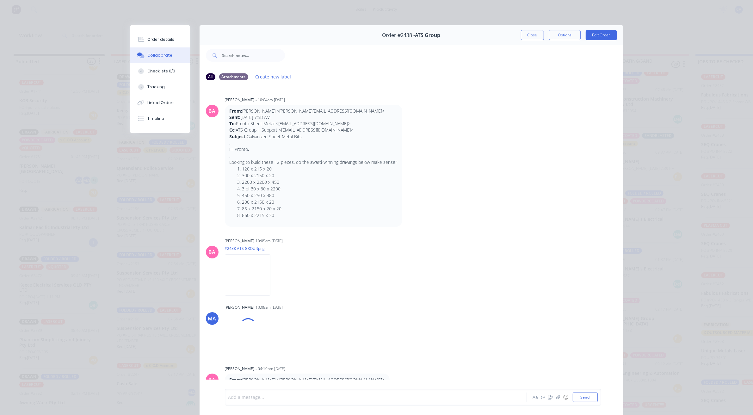
click at [291, 397] on div at bounding box center [367, 397] width 277 height 7
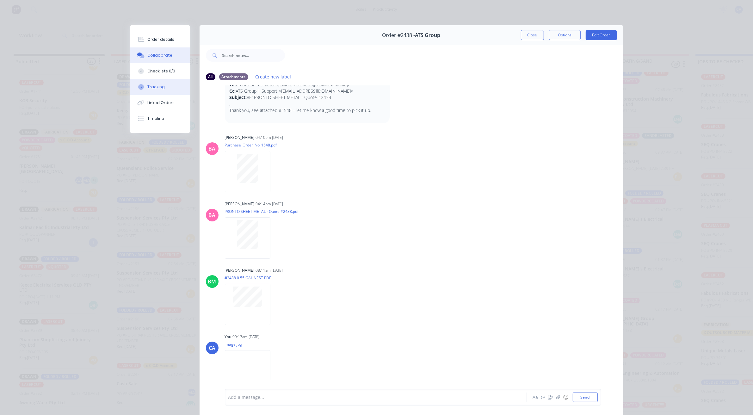
click at [154, 90] on div "Tracking" at bounding box center [155, 87] width 17 height 6
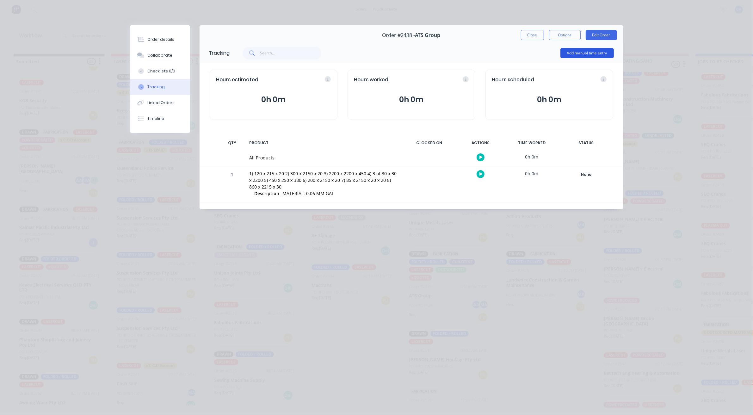
click at [573, 58] on button "Add manual time entry" at bounding box center [587, 53] width 53 height 10
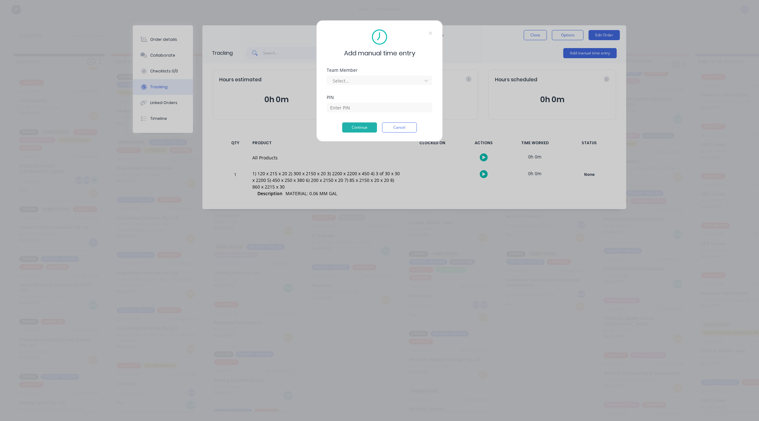
drag, startPoint x: 402, startPoint y: 95, endPoint x: 404, endPoint y: 92, distance: 3.3
click at [404, 93] on form "Team Member Select... PIN Continue Cancel" at bounding box center [380, 100] width 106 height 65
click at [407, 82] on div at bounding box center [375, 81] width 87 height 8
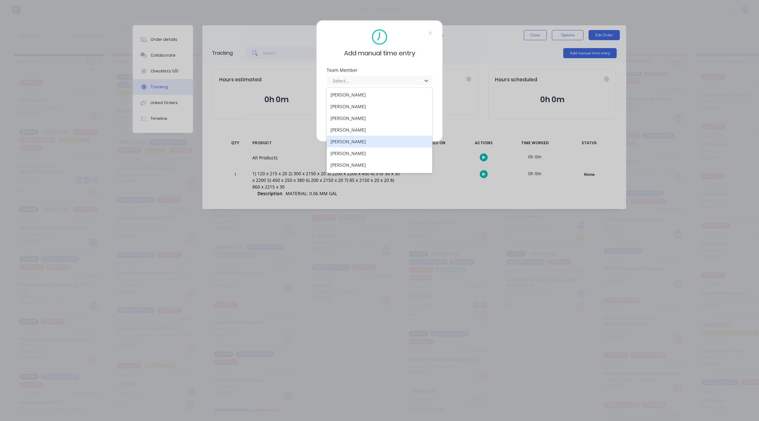
click at [339, 141] on div "[PERSON_NAME]" at bounding box center [380, 142] width 106 height 12
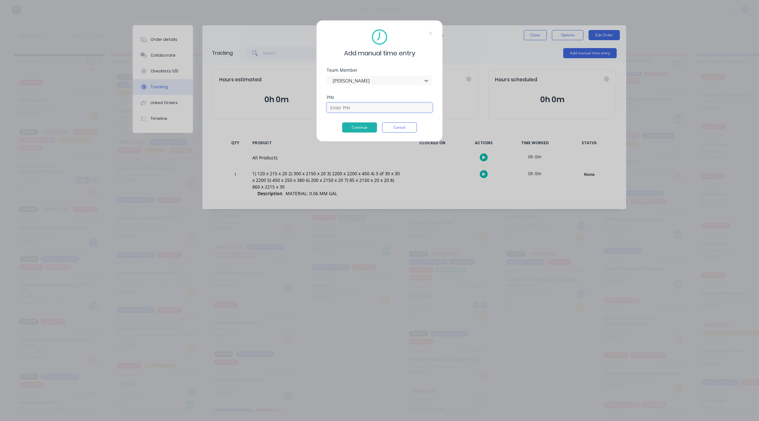
click at [341, 106] on input at bounding box center [380, 107] width 106 height 9
type input "3699"
click at [364, 125] on button "Continue" at bounding box center [359, 127] width 35 height 10
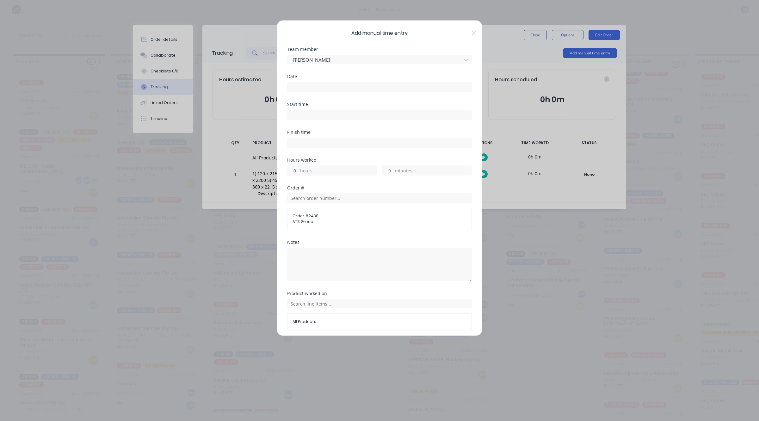
click at [294, 83] on label at bounding box center [379, 87] width 185 height 10
click at [294, 83] on input at bounding box center [380, 86] width 184 height 9
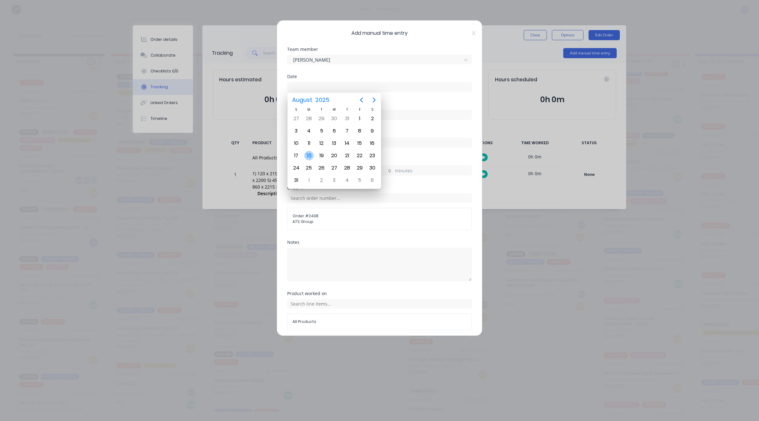
click at [307, 154] on div "18" at bounding box center [308, 155] width 9 height 9
type input "[DATE]"
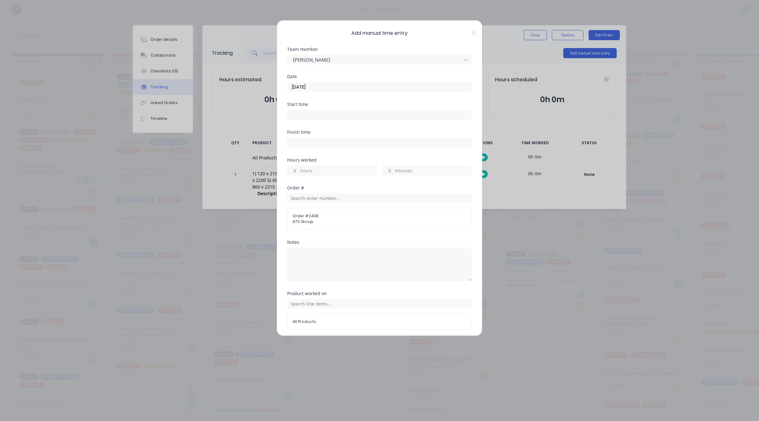
click at [297, 171] on input "hours" at bounding box center [293, 170] width 11 height 9
type input "1"
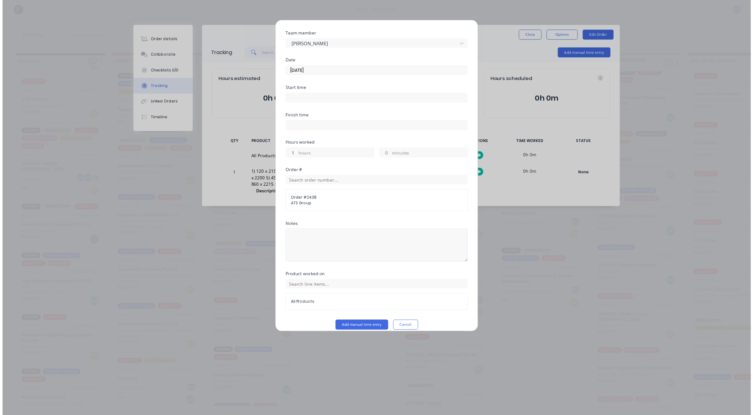
scroll to position [24, 0]
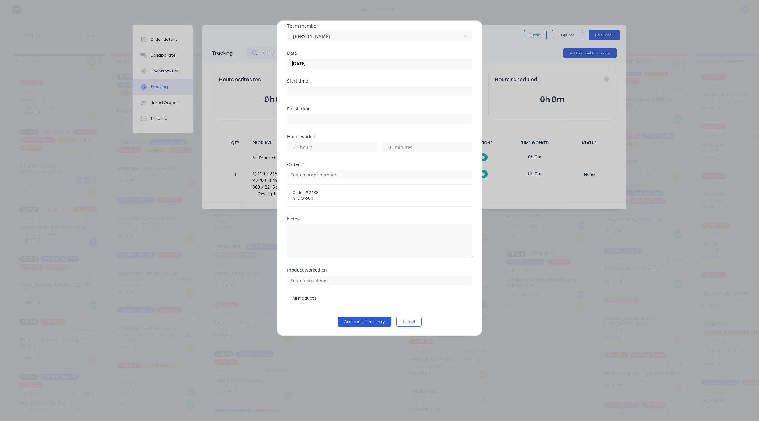
click at [361, 323] on button "Add manual time entry" at bounding box center [364, 322] width 53 height 10
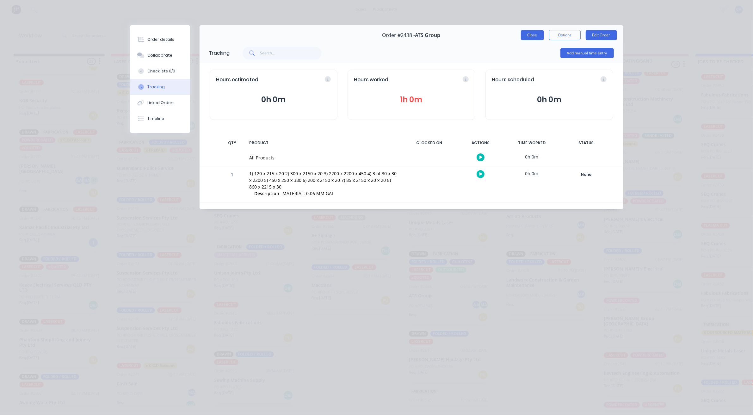
click at [535, 32] on button "Close" at bounding box center [532, 35] width 23 height 10
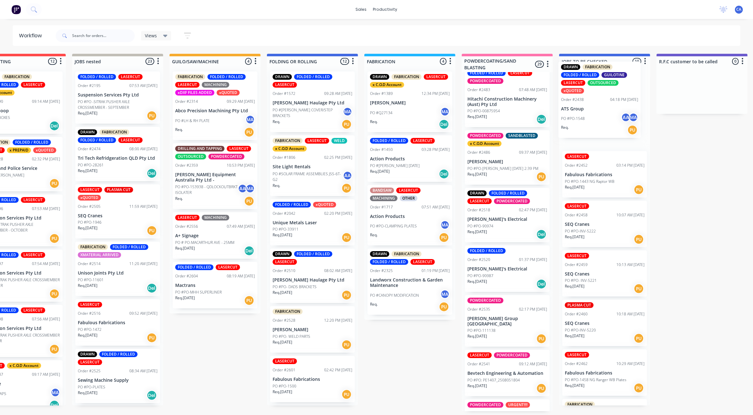
scroll to position [0, 139]
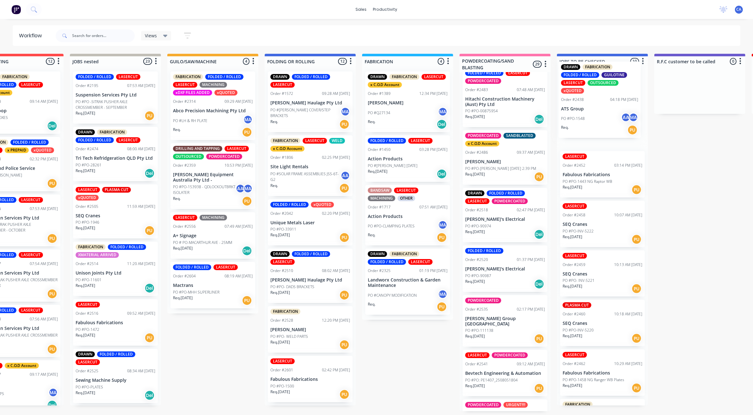
drag, startPoint x: 432, startPoint y: 306, endPoint x: 586, endPoint y: 117, distance: 243.5
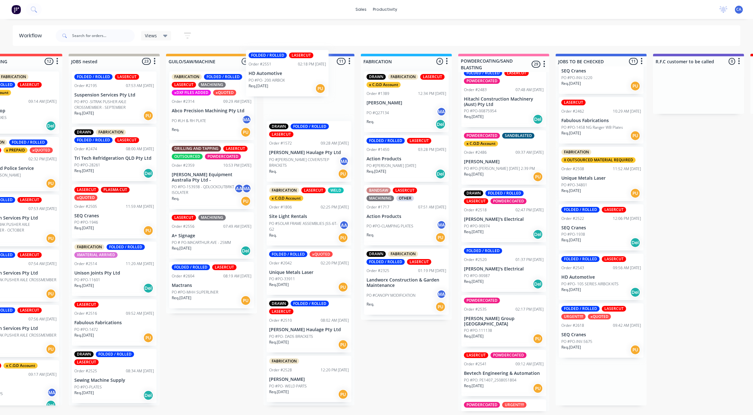
scroll to position [0, 140]
drag, startPoint x: 589, startPoint y: 334, endPoint x: 283, endPoint y: 92, distance: 390.0
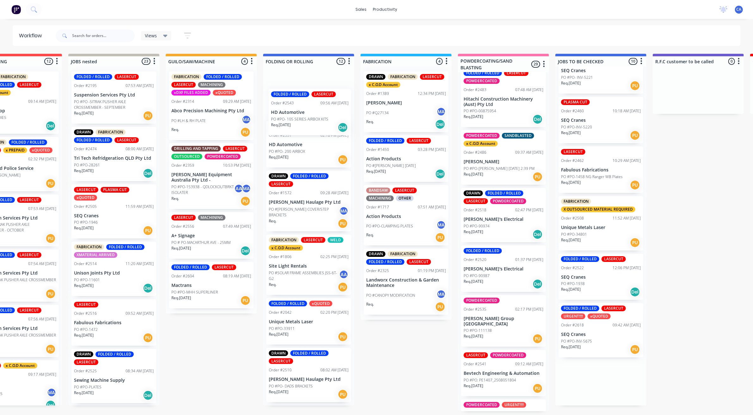
scroll to position [0, 140]
drag, startPoint x: 599, startPoint y: 334, endPoint x: 304, endPoint y: 100, distance: 376.0
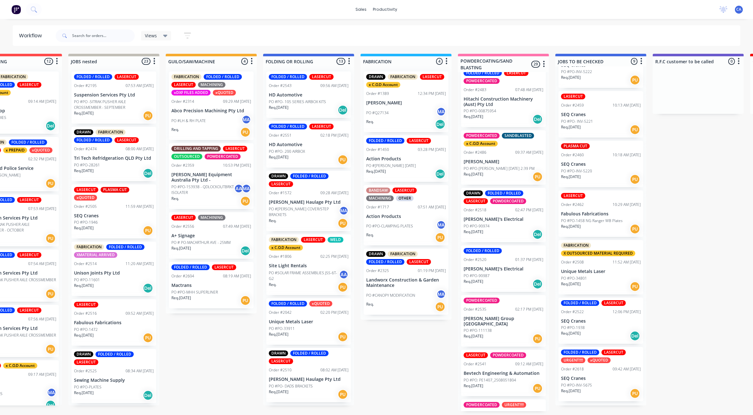
scroll to position [154, 0]
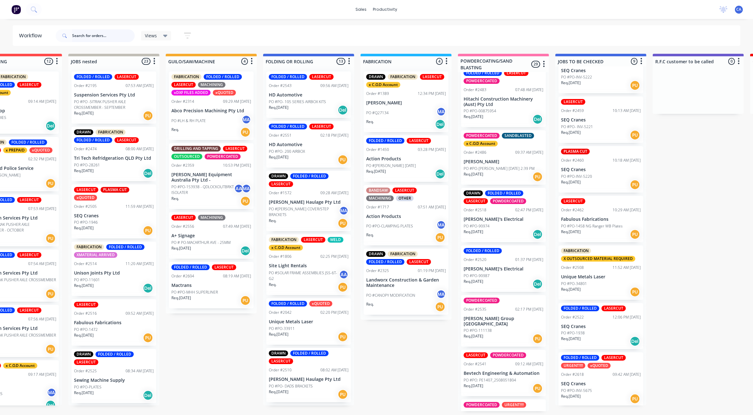
click at [94, 31] on input "text" at bounding box center [103, 35] width 63 height 13
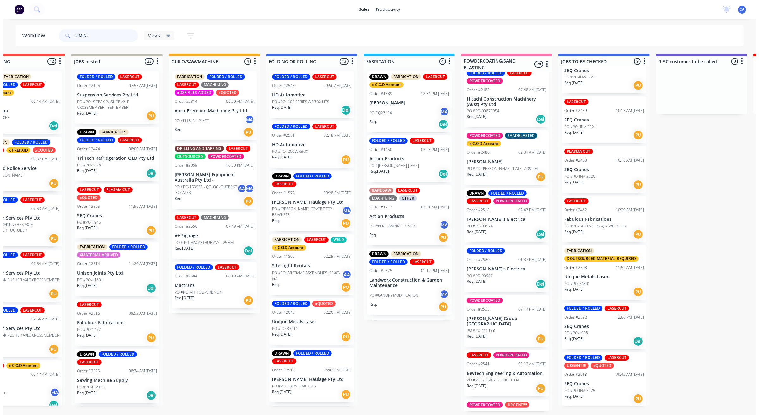
scroll to position [0, 0]
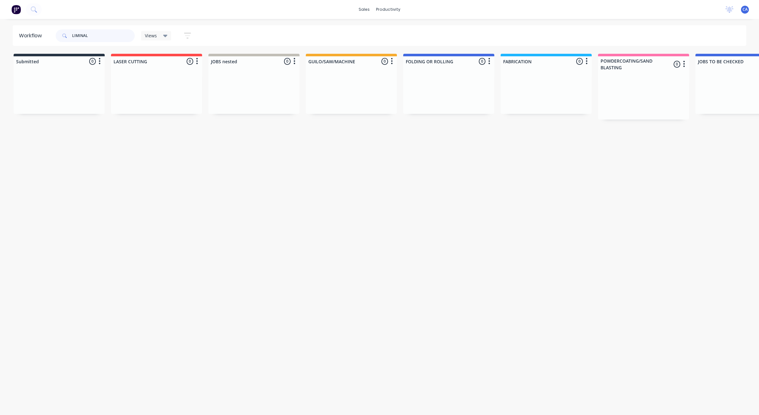
type input "LIMINAL"
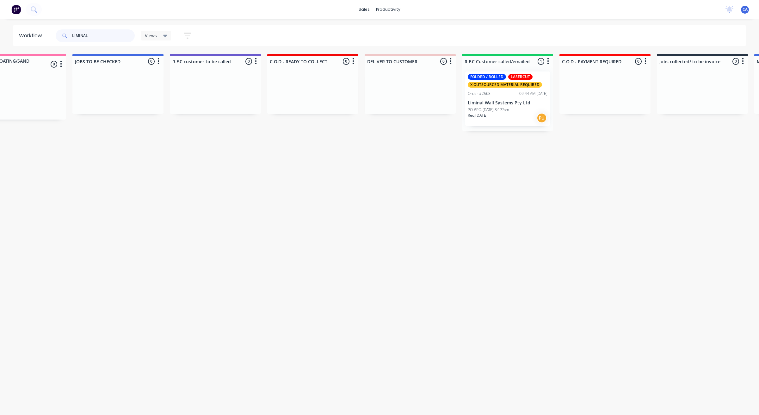
scroll to position [0, 659]
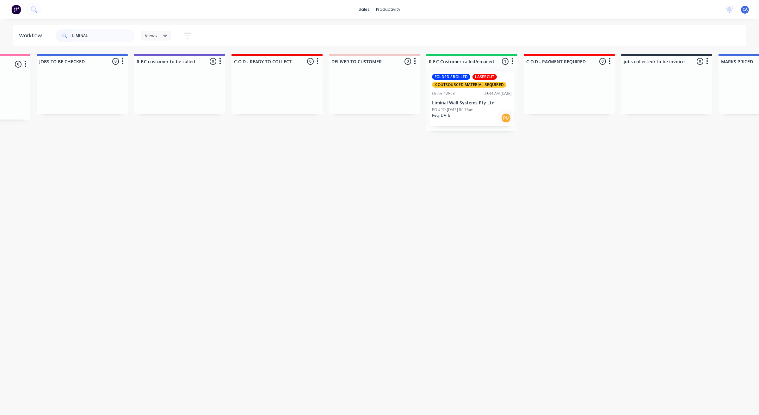
click at [462, 107] on p "PO #PO-[DATE] 8:17?am" at bounding box center [452, 110] width 41 height 6
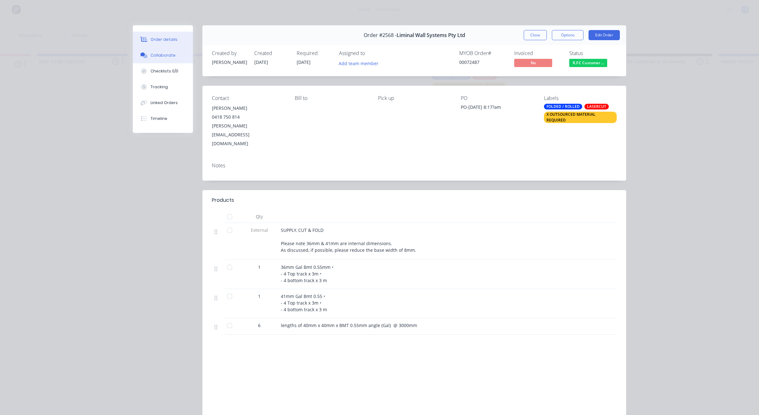
click at [164, 55] on div "Collaborate" at bounding box center [163, 56] width 25 height 6
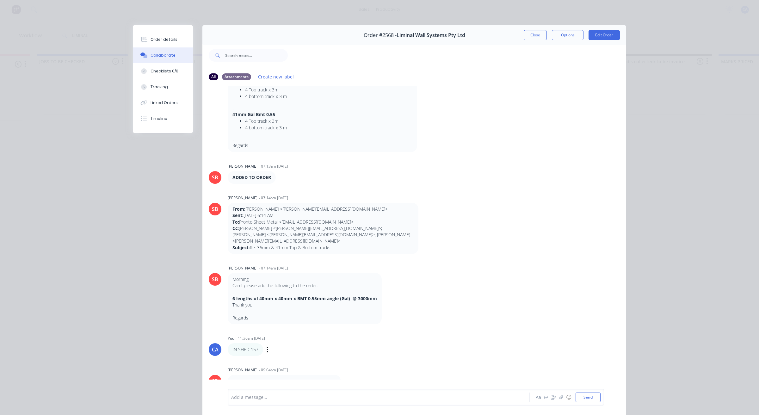
scroll to position [450, 0]
